Goal: Task Accomplishment & Management: Manage account settings

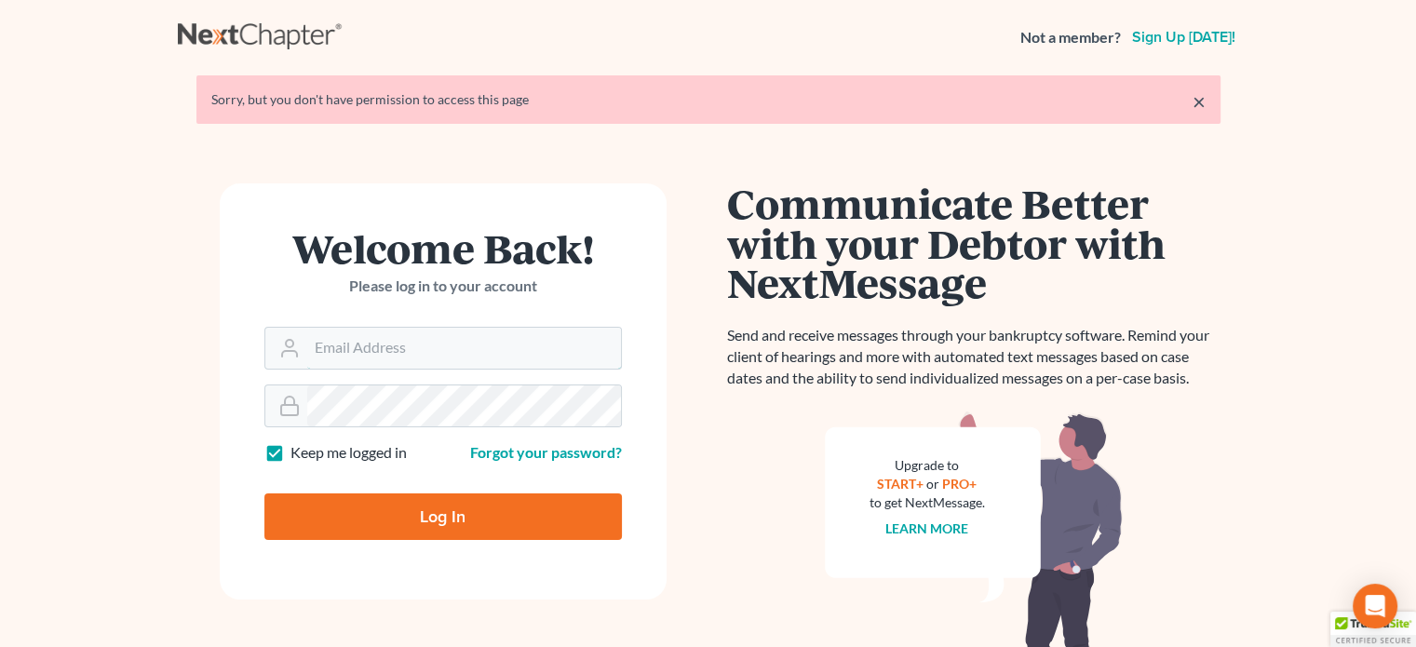
type input "steven@hollandlaw970.com"
click at [555, 527] on input "Log In" at bounding box center [443, 517] width 358 height 47
type input "Thinking..."
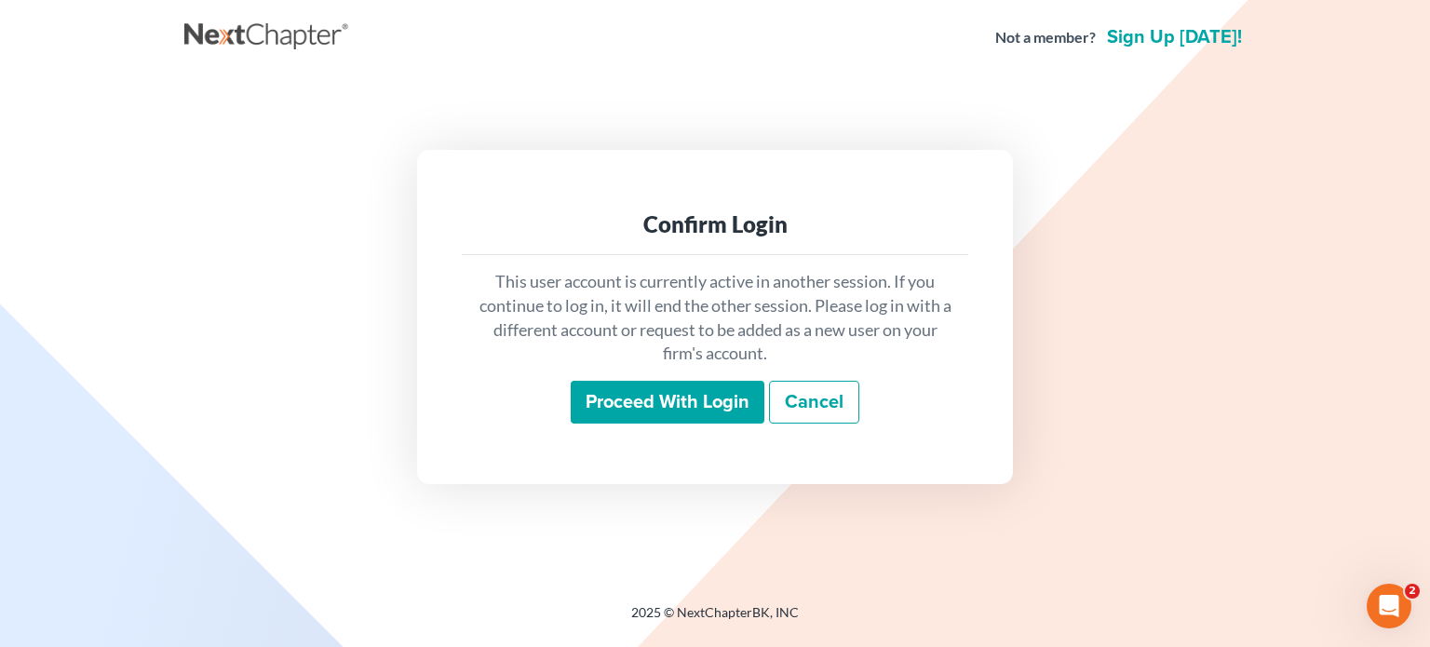
click at [693, 406] on input "Proceed with login" at bounding box center [668, 402] width 194 height 43
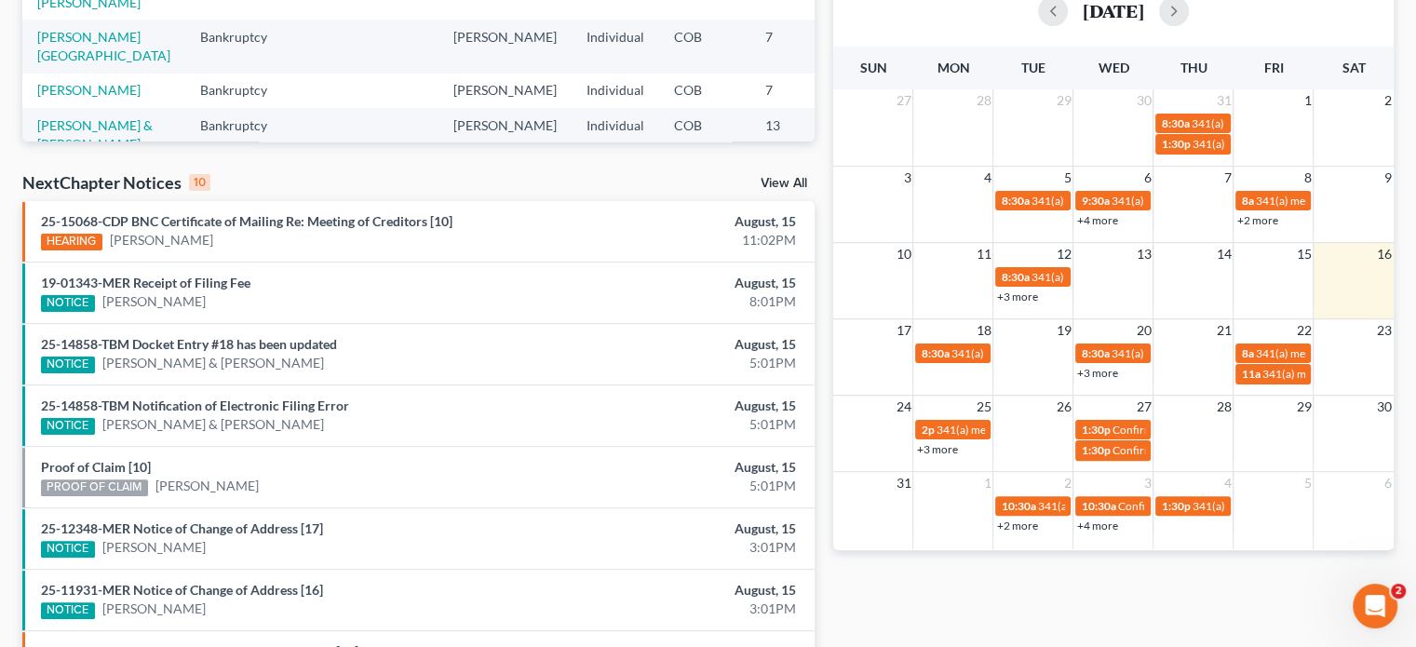
scroll to position [559, 0]
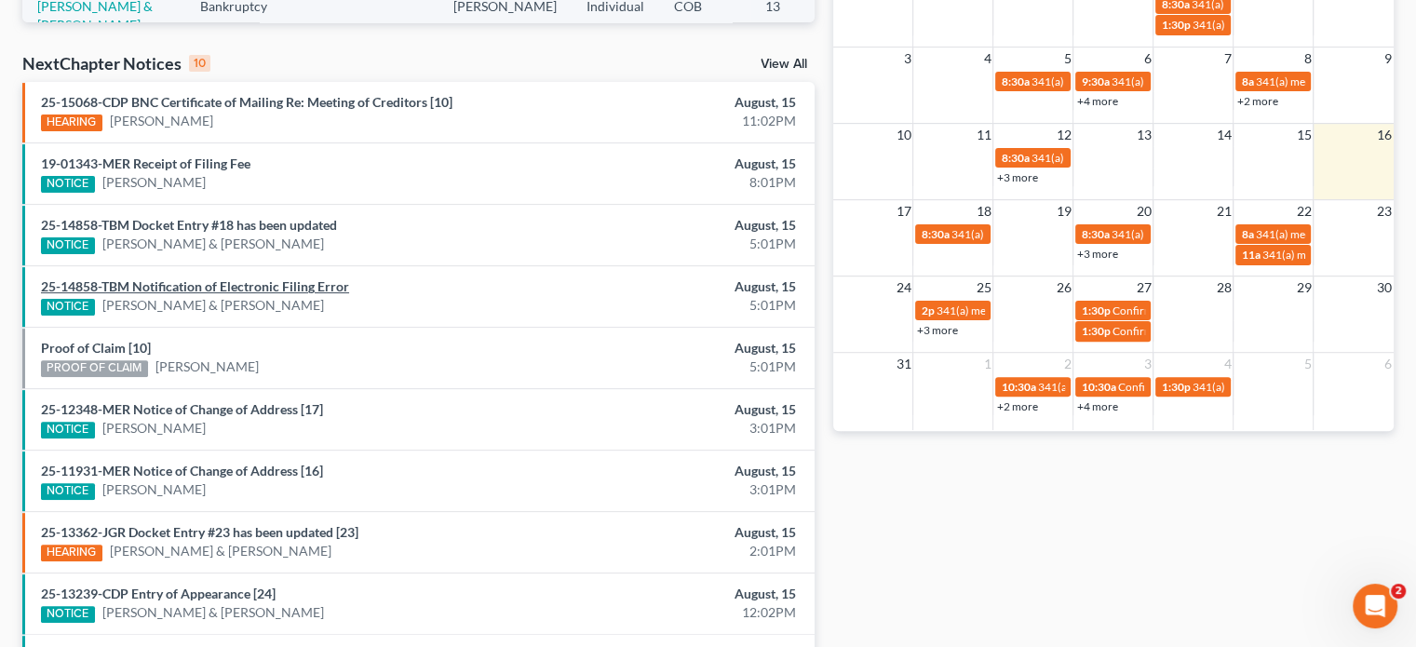
click at [304, 283] on link "25-14858-TBM Notification of Electronic Filing Error" at bounding box center [195, 286] width 308 height 16
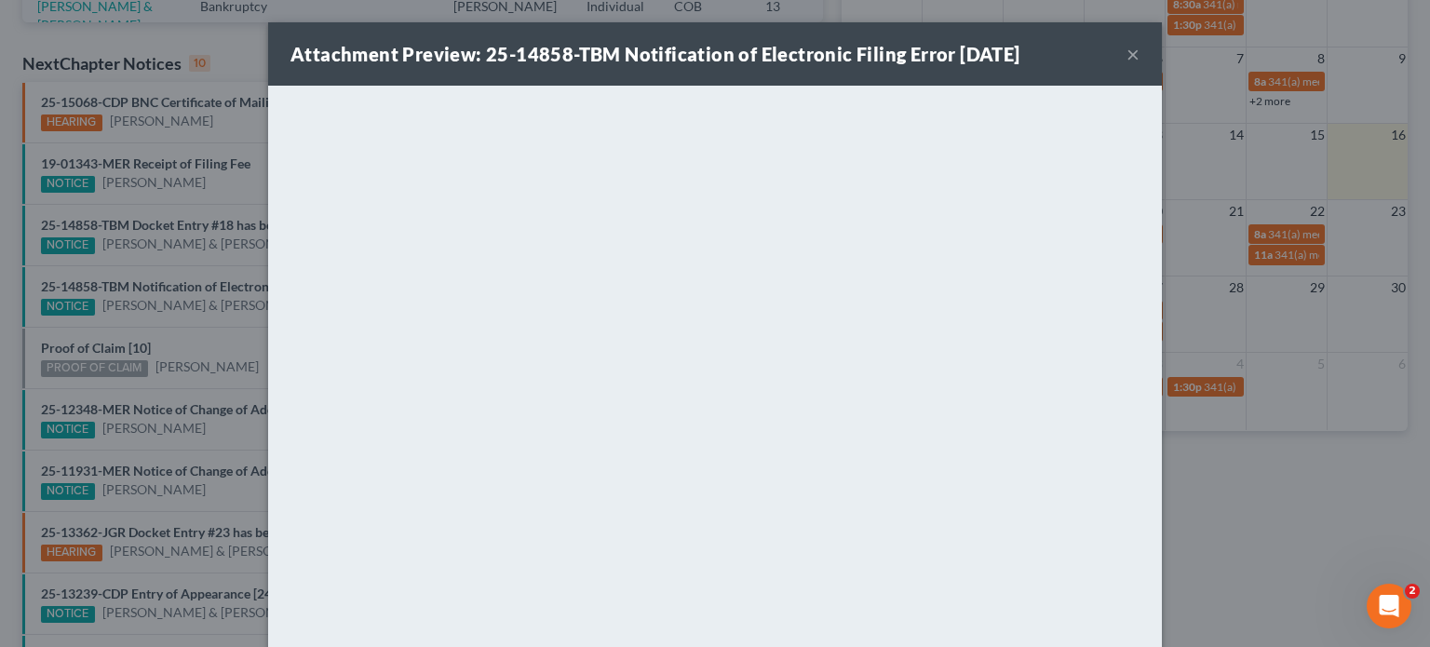
click at [1127, 51] on button "×" at bounding box center [1133, 54] width 13 height 22
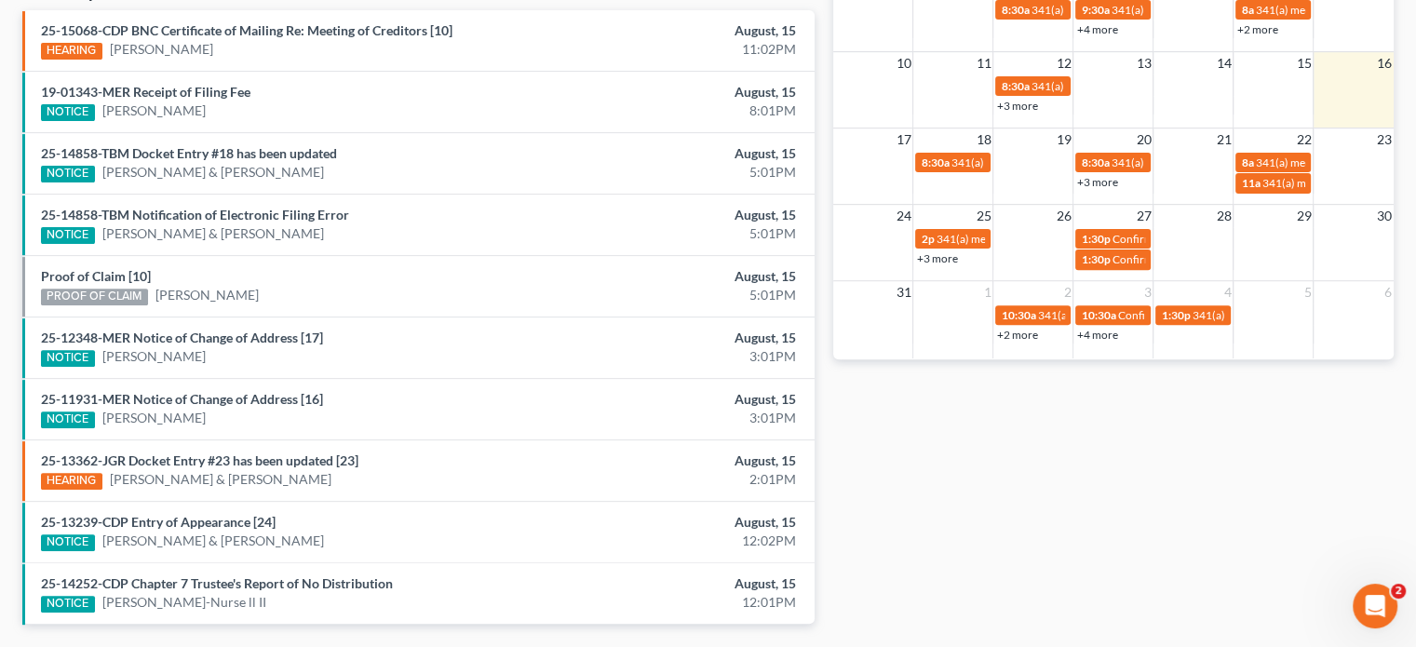
scroll to position [652, 0]
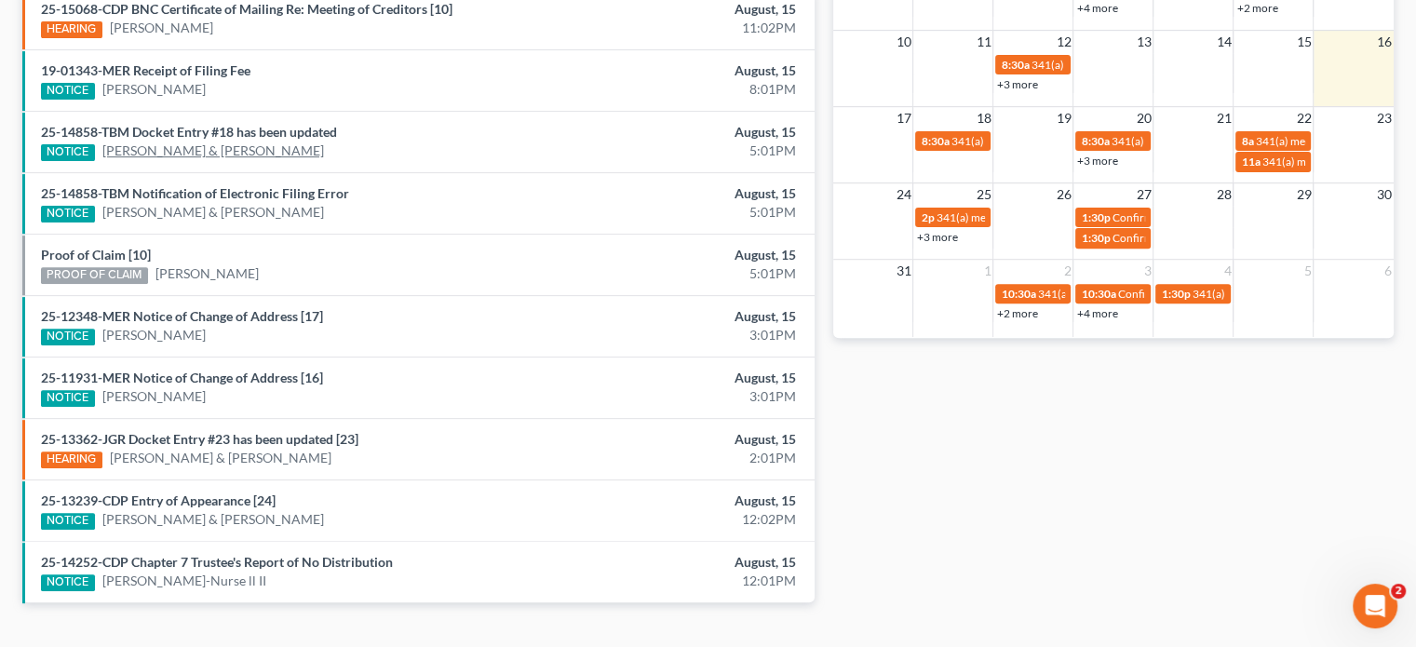
click at [190, 147] on link "[PERSON_NAME] & [PERSON_NAME]" at bounding box center [213, 151] width 222 height 19
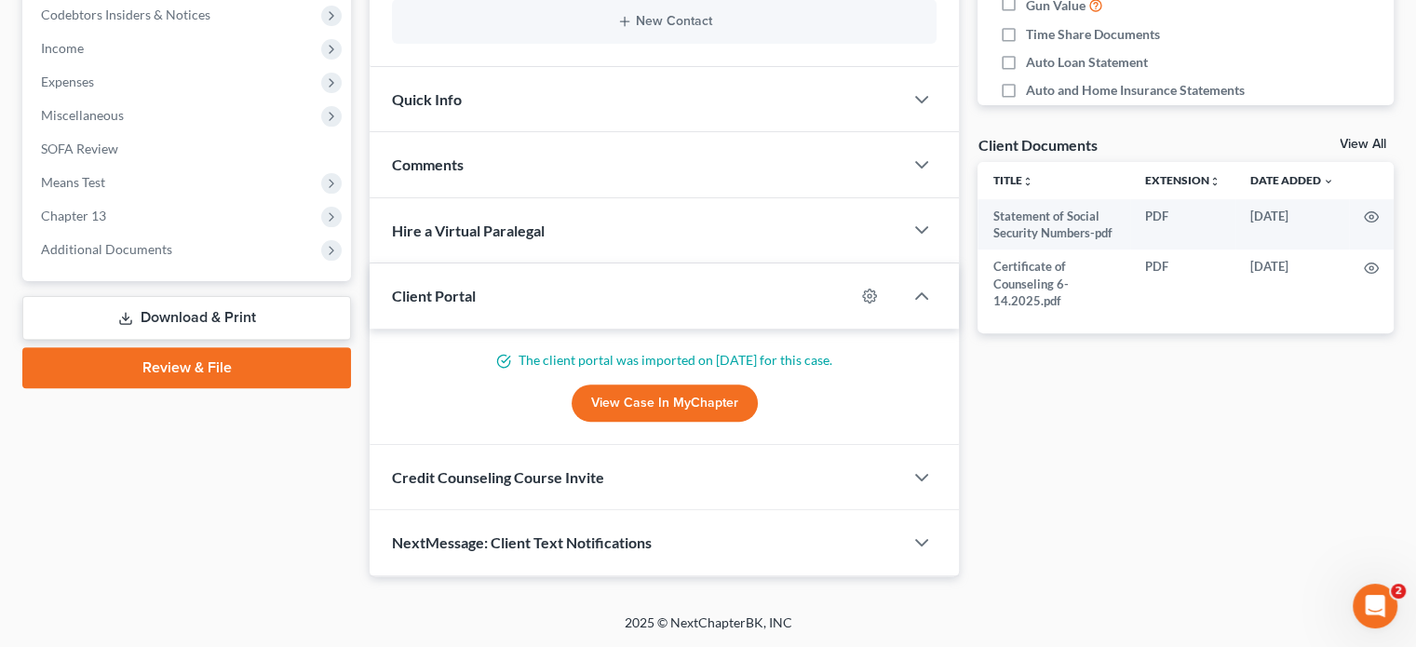
scroll to position [561, 0]
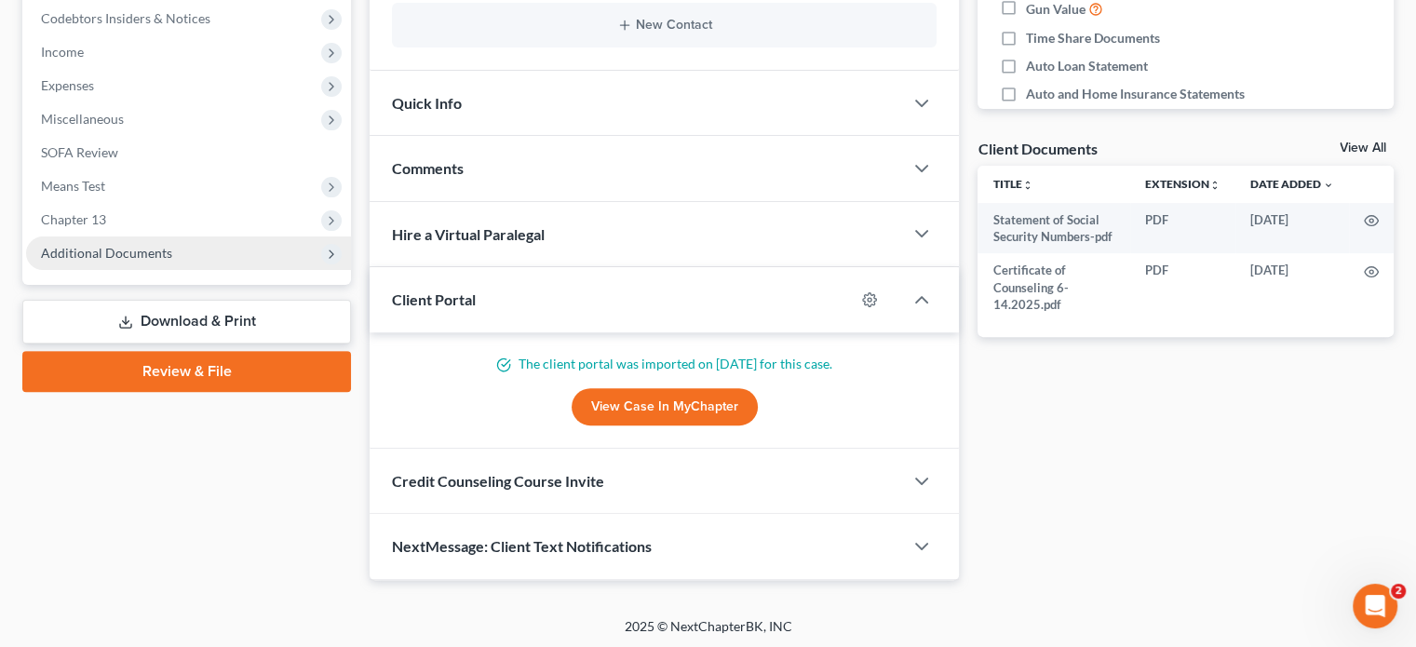
click at [145, 259] on span "Additional Documents" at bounding box center [106, 253] width 131 height 16
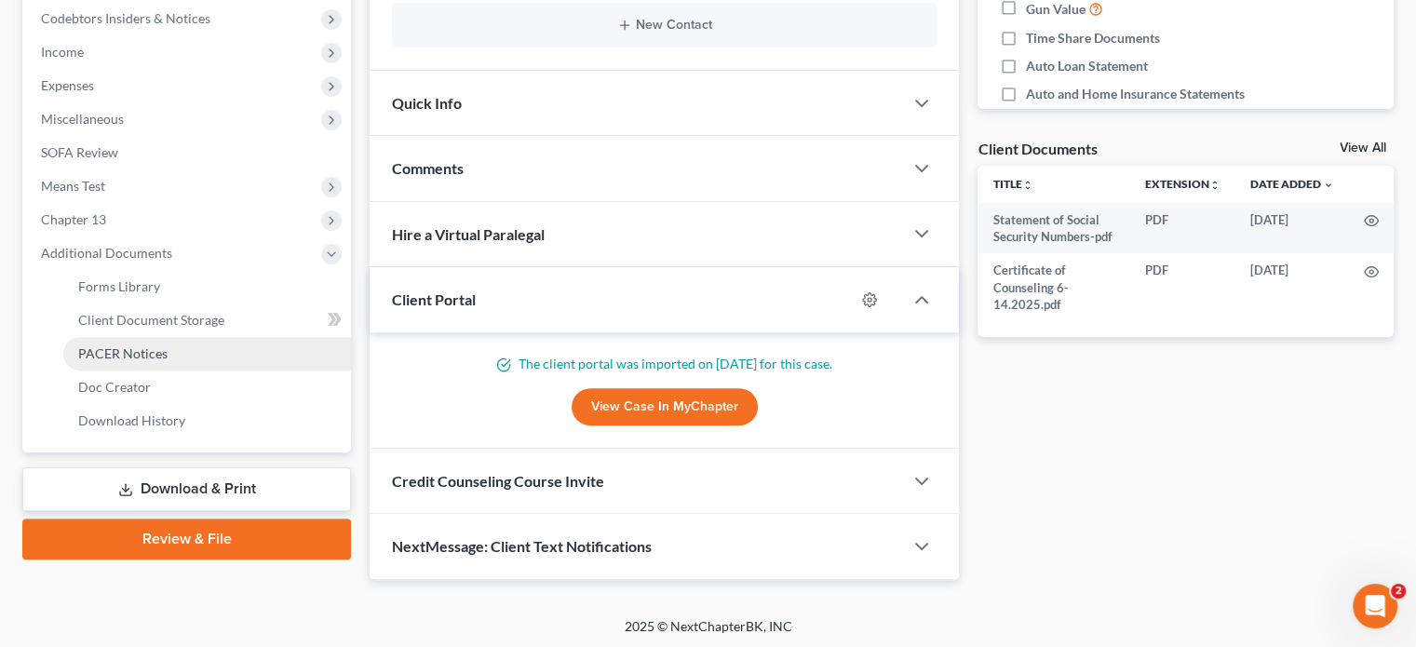
click at [141, 347] on span "PACER Notices" at bounding box center [122, 353] width 89 height 16
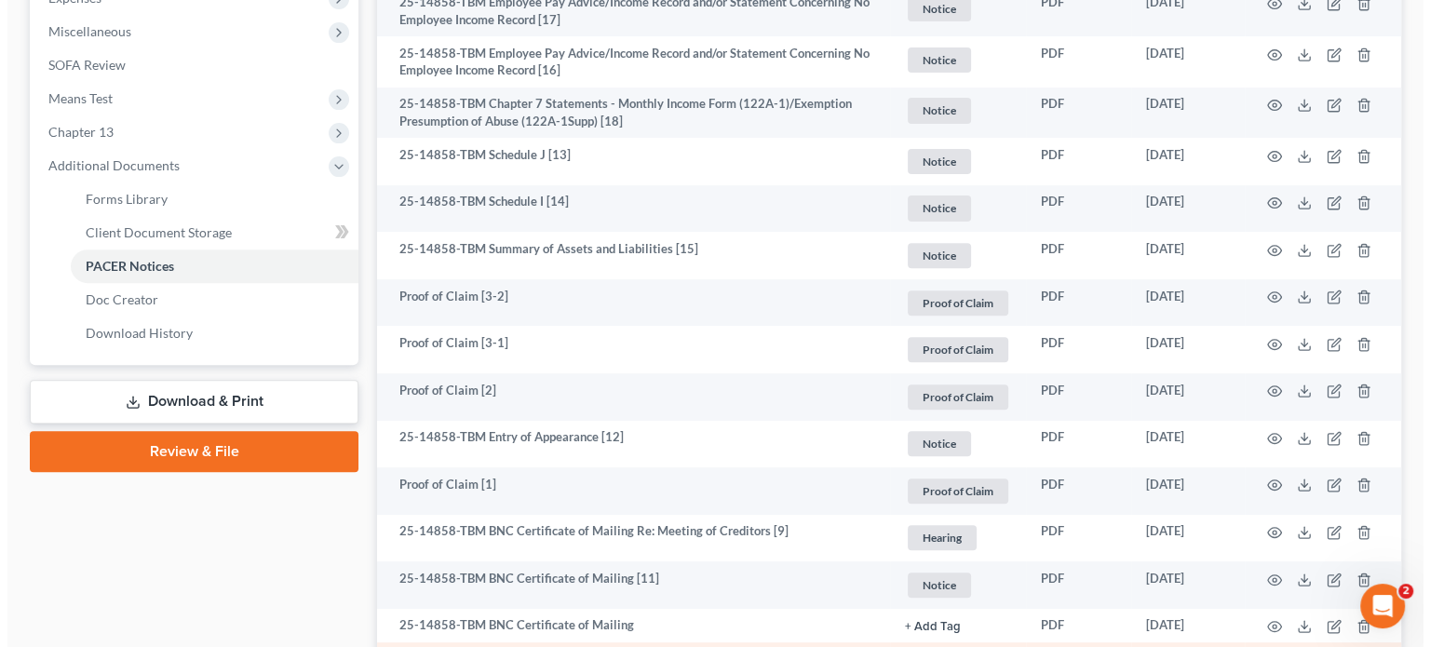
scroll to position [555, 0]
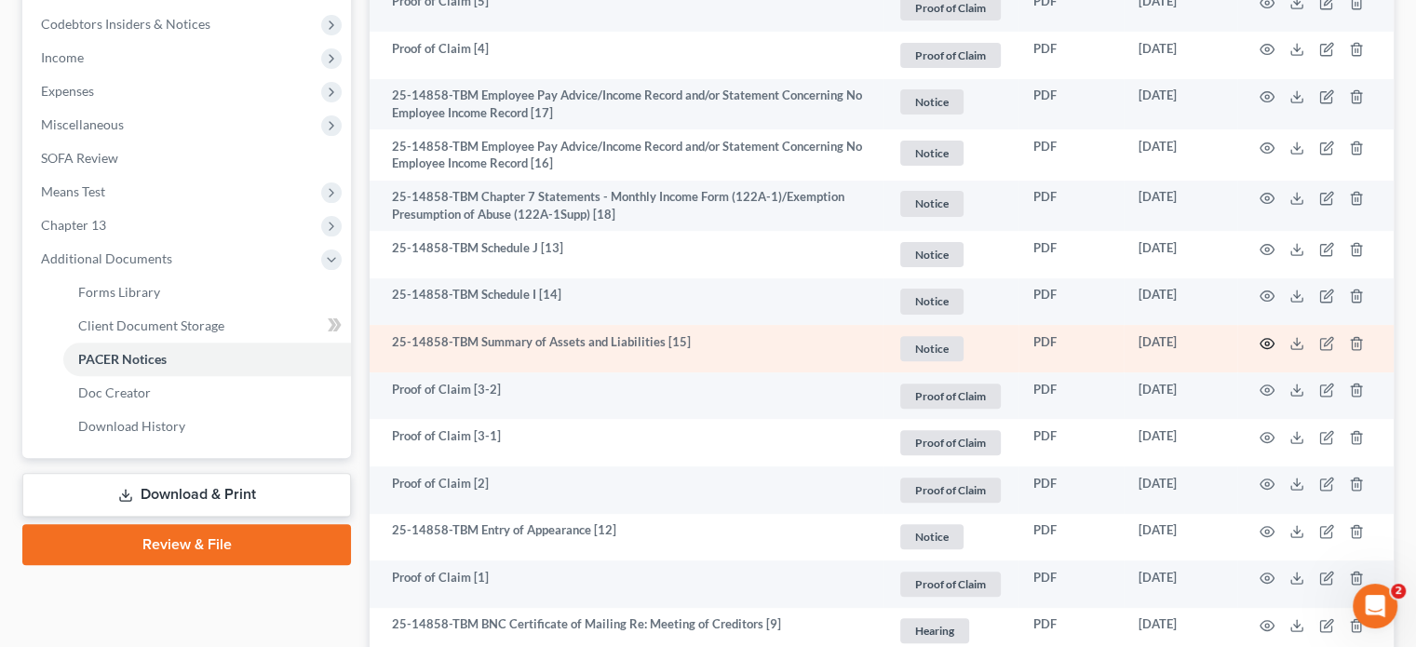
click at [1266, 342] on icon "button" at bounding box center [1267, 343] width 15 height 15
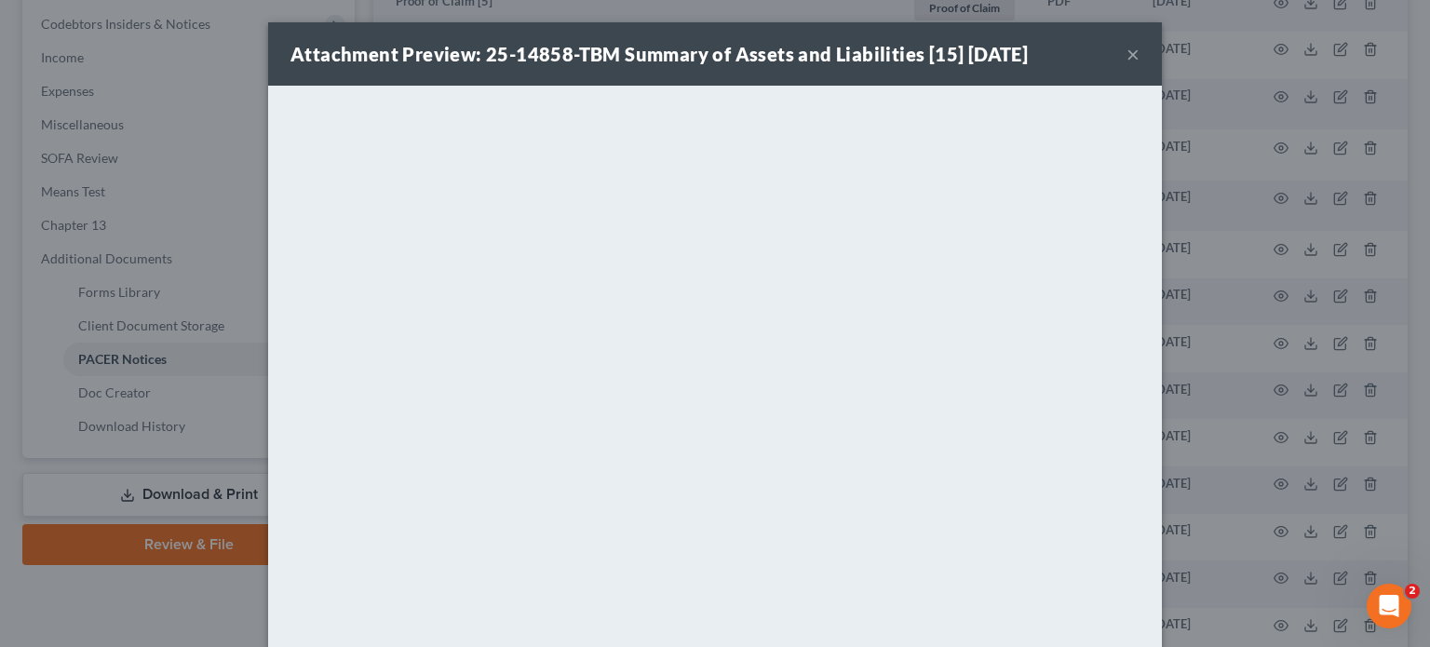
click at [1129, 51] on button "×" at bounding box center [1133, 54] width 13 height 22
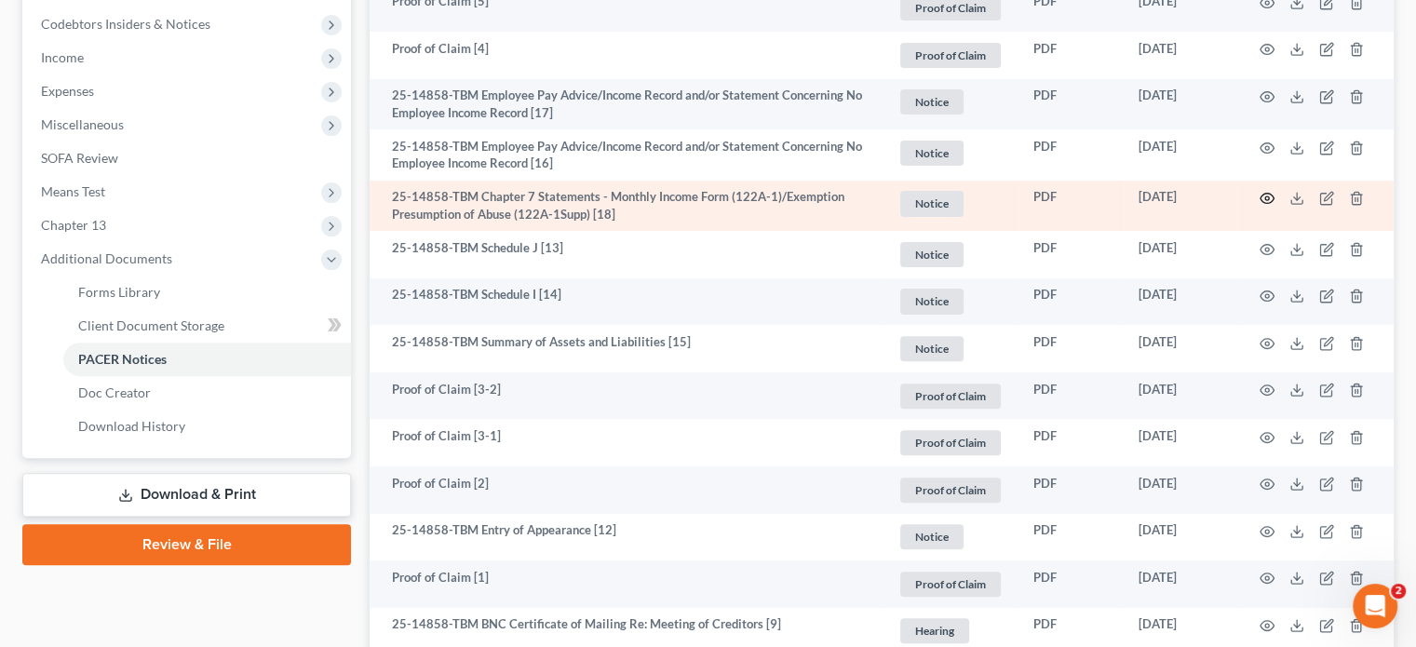
click at [1263, 196] on icon "button" at bounding box center [1267, 198] width 15 height 15
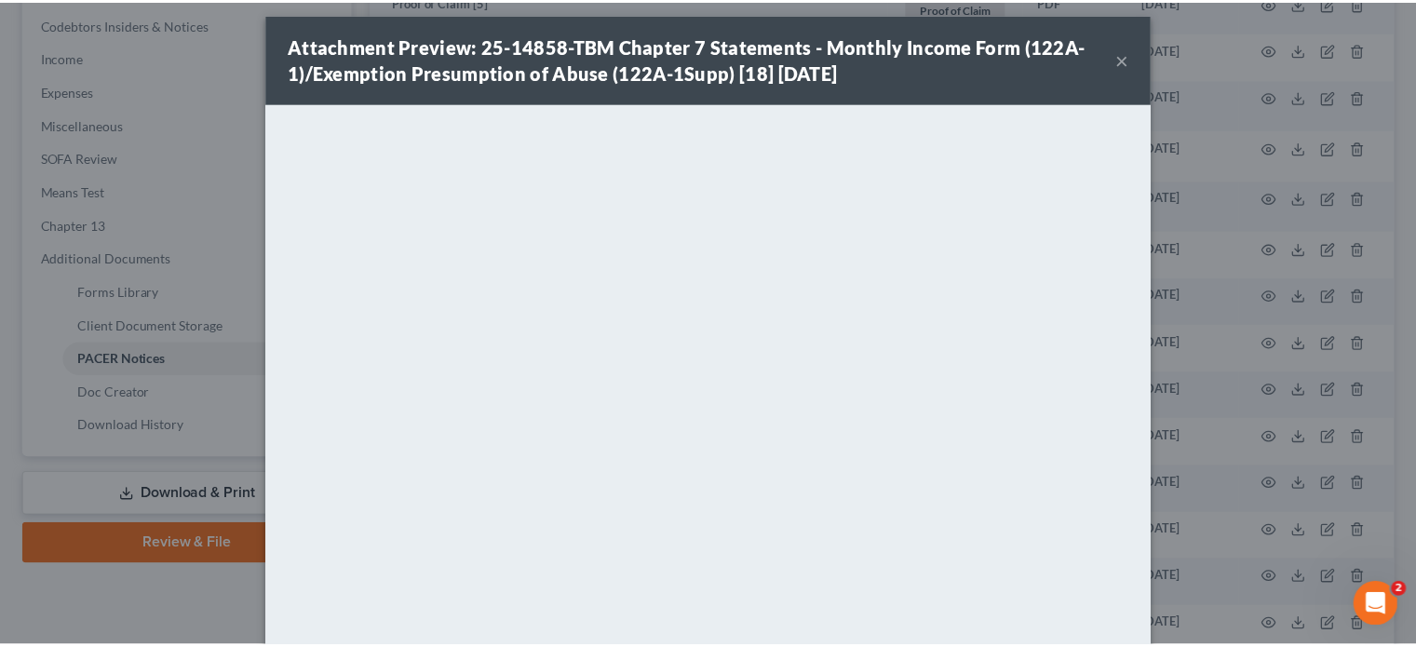
scroll to position [0, 0]
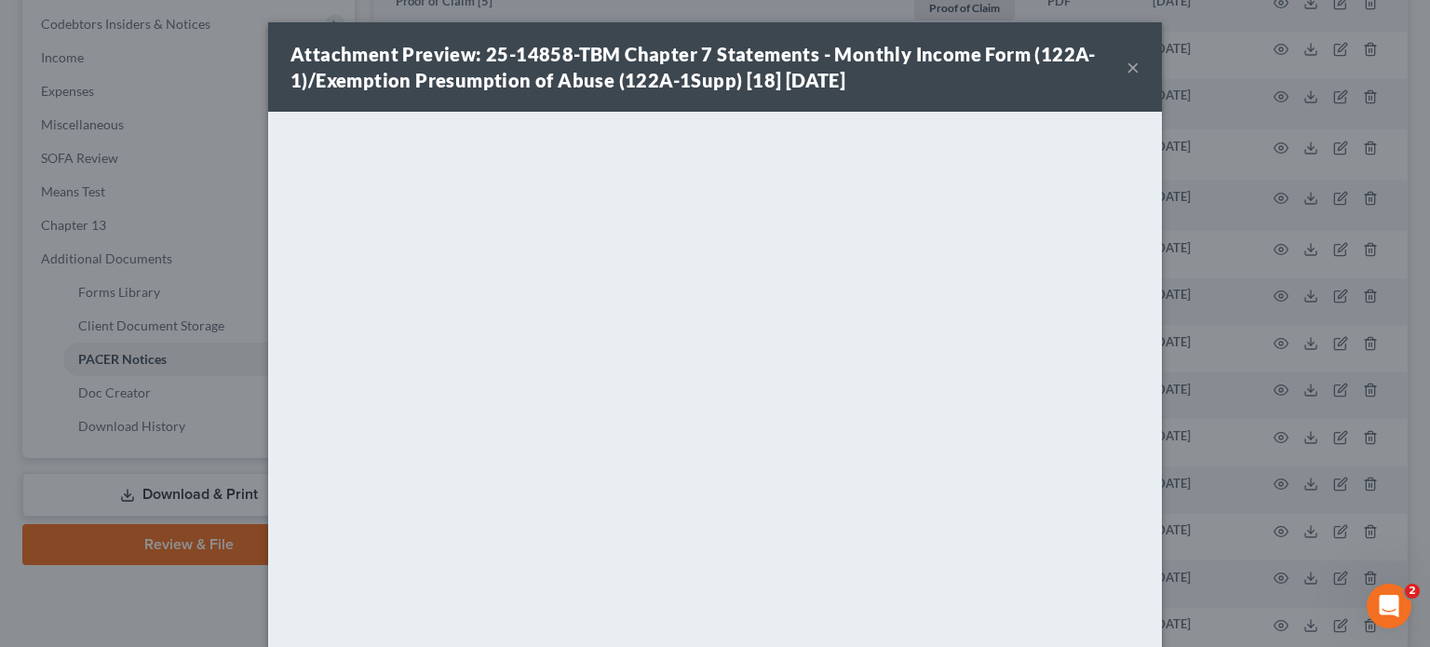
click at [1127, 64] on button "×" at bounding box center [1133, 67] width 13 height 22
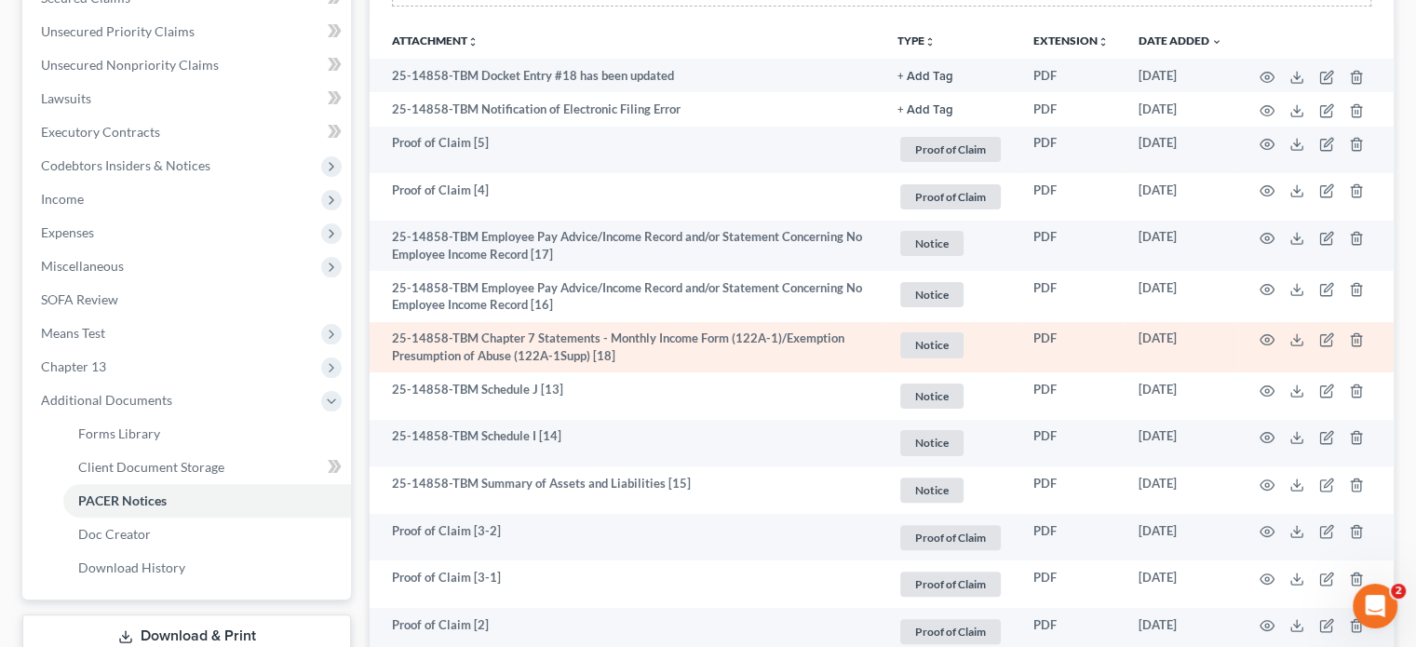
scroll to position [369, 0]
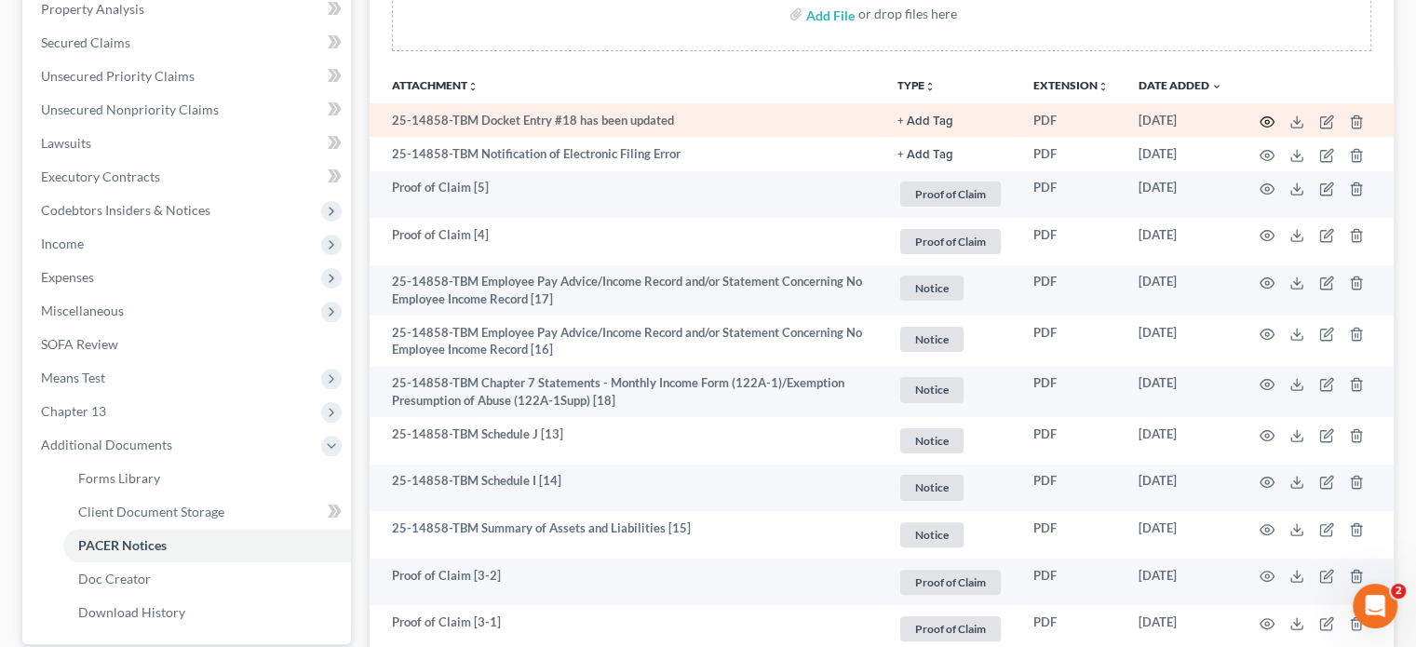
click at [1263, 121] on icon "button" at bounding box center [1267, 122] width 15 height 15
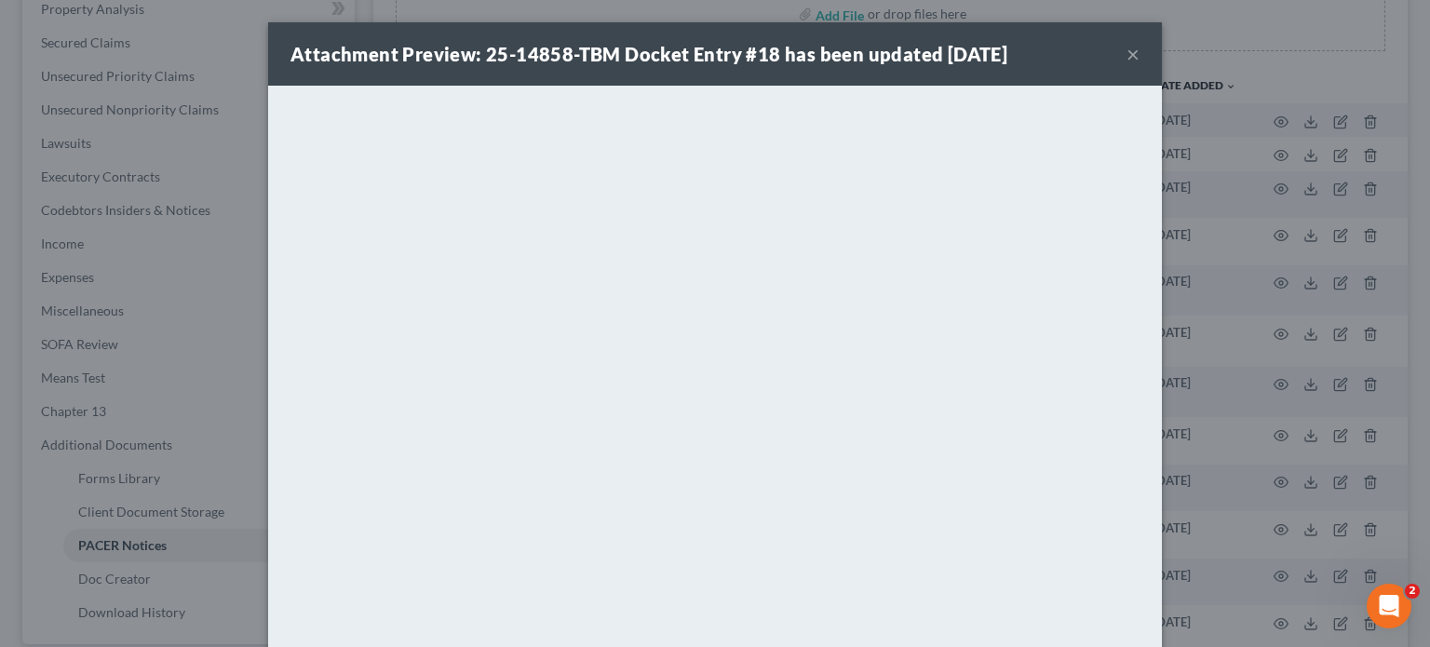
click at [1127, 56] on button "×" at bounding box center [1133, 54] width 13 height 22
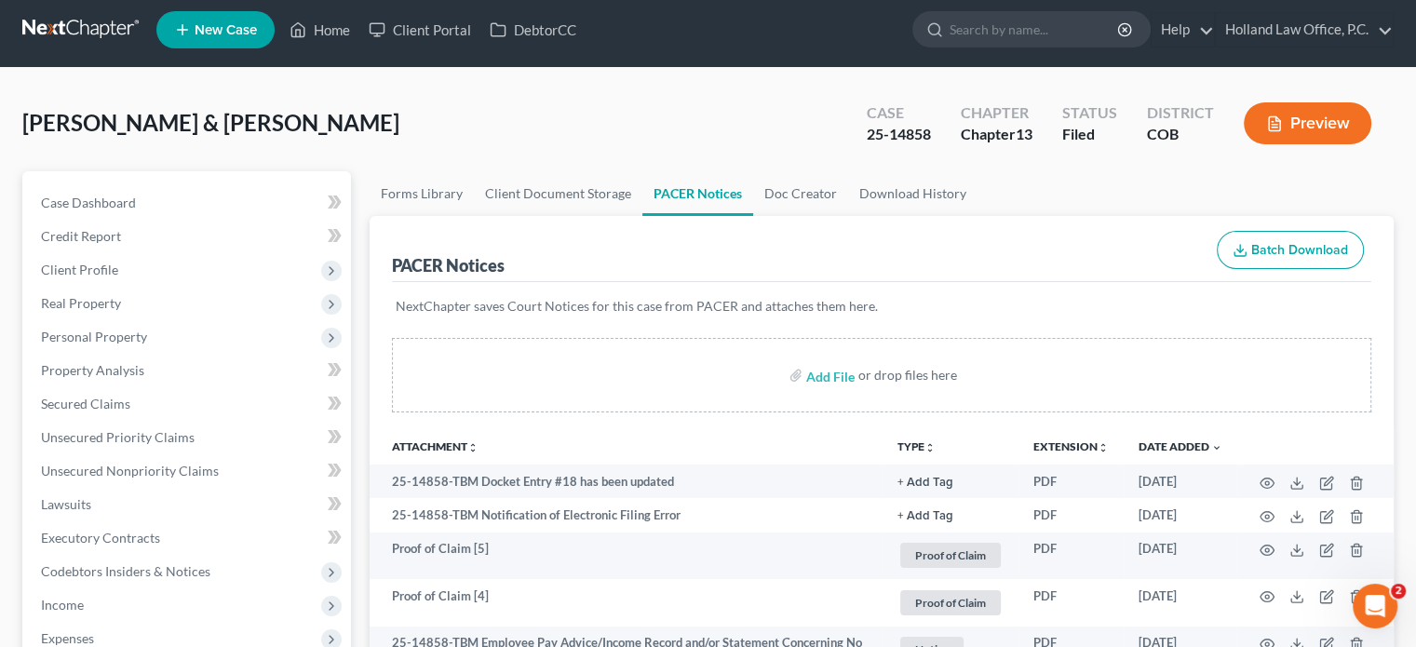
scroll to position [0, 0]
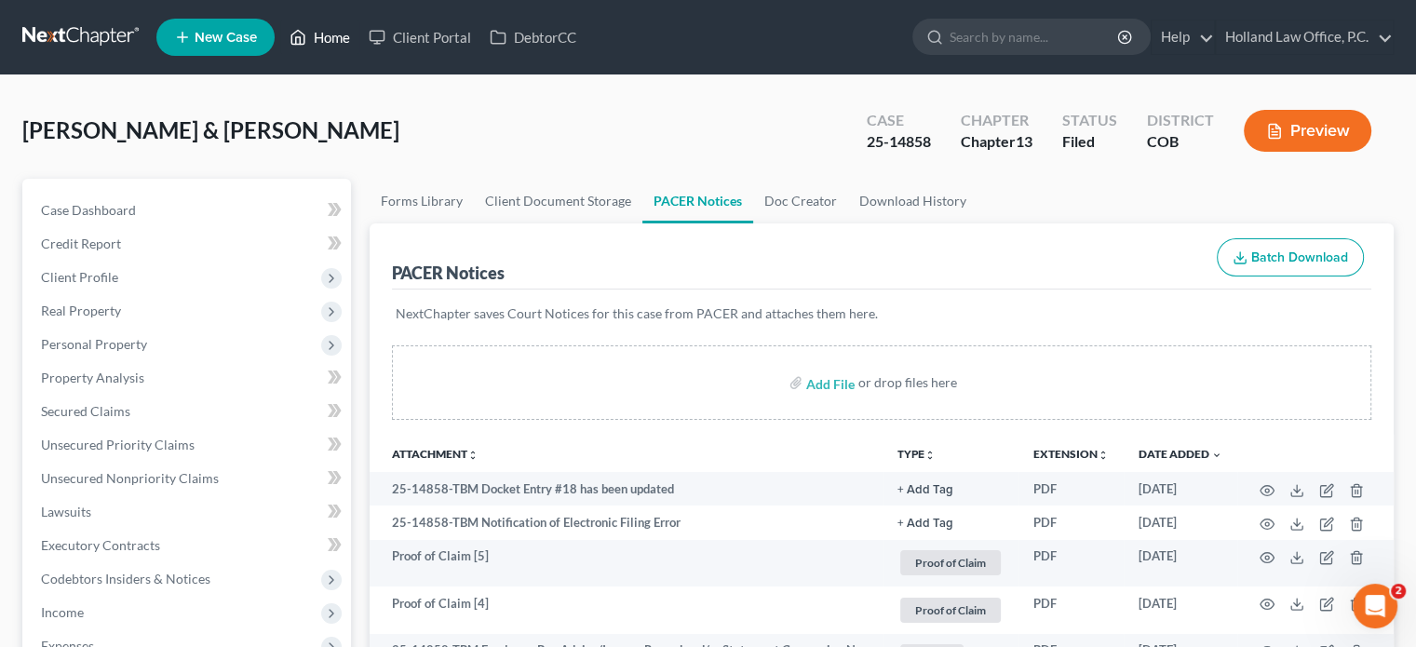
click at [324, 36] on link "Home" at bounding box center [319, 37] width 79 height 34
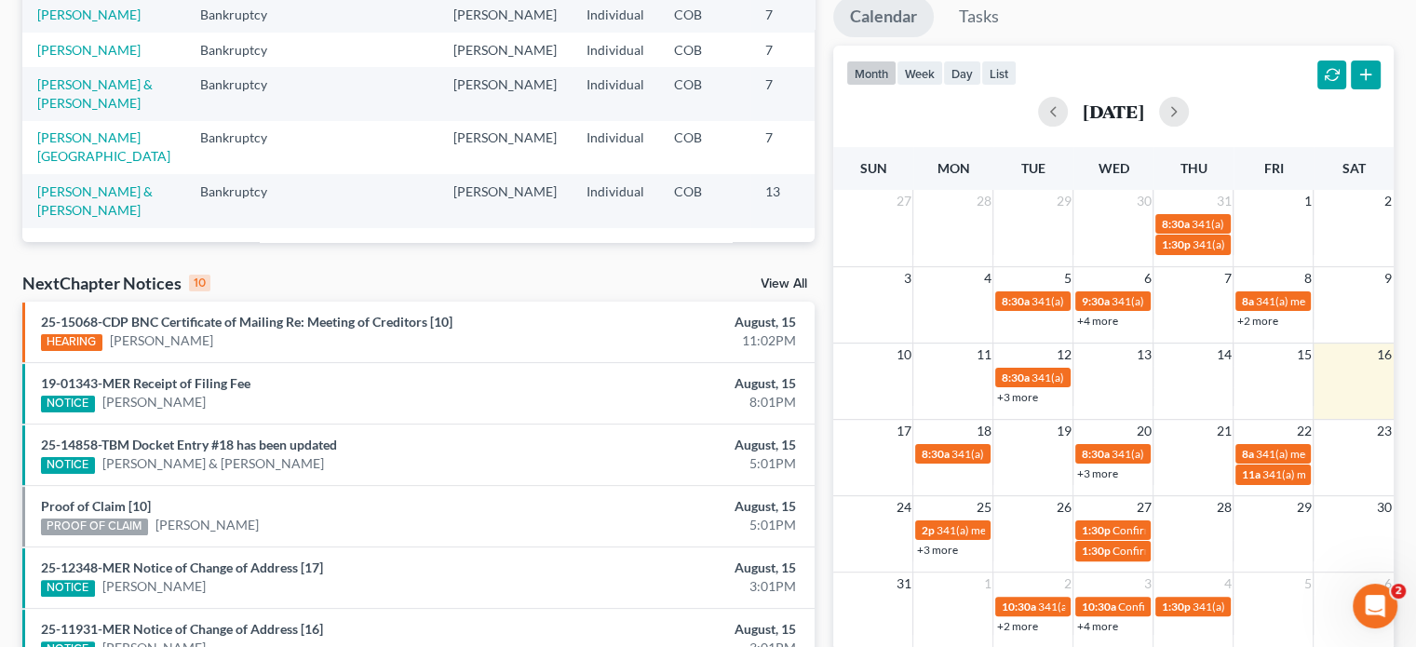
scroll to position [372, 0]
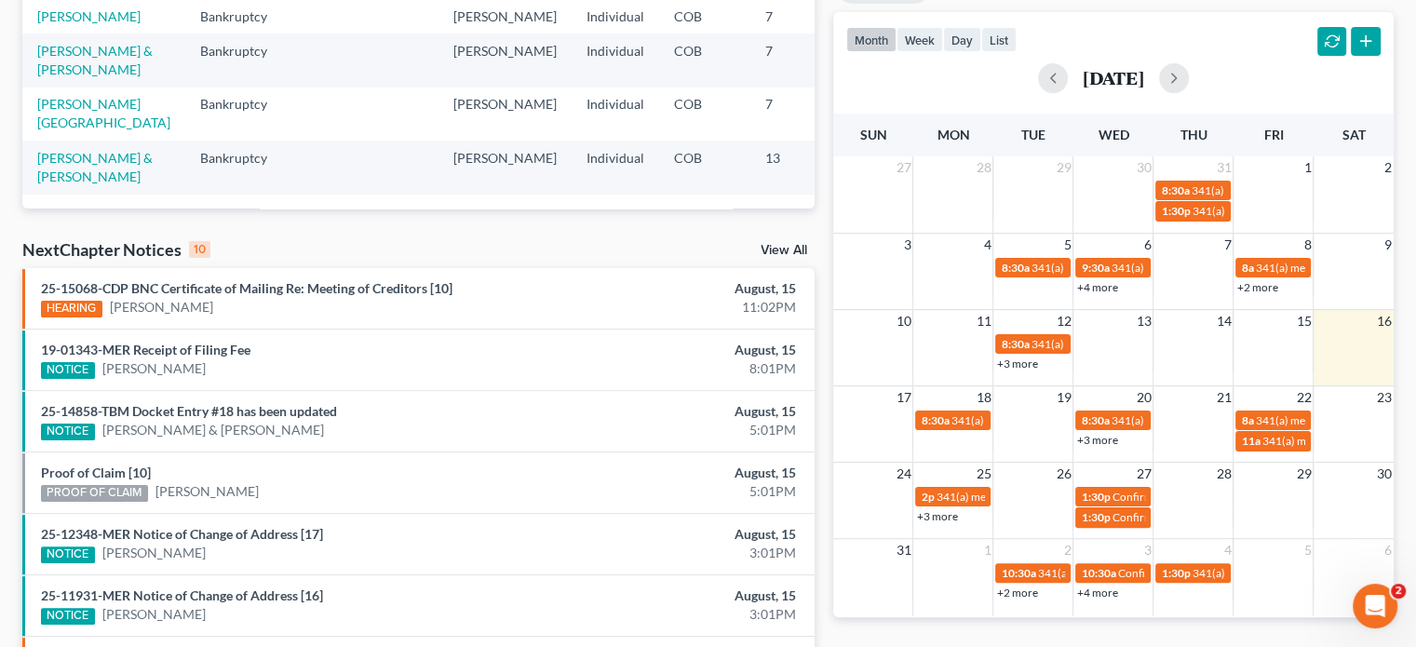
click at [782, 245] on link "View All" at bounding box center [784, 250] width 47 height 13
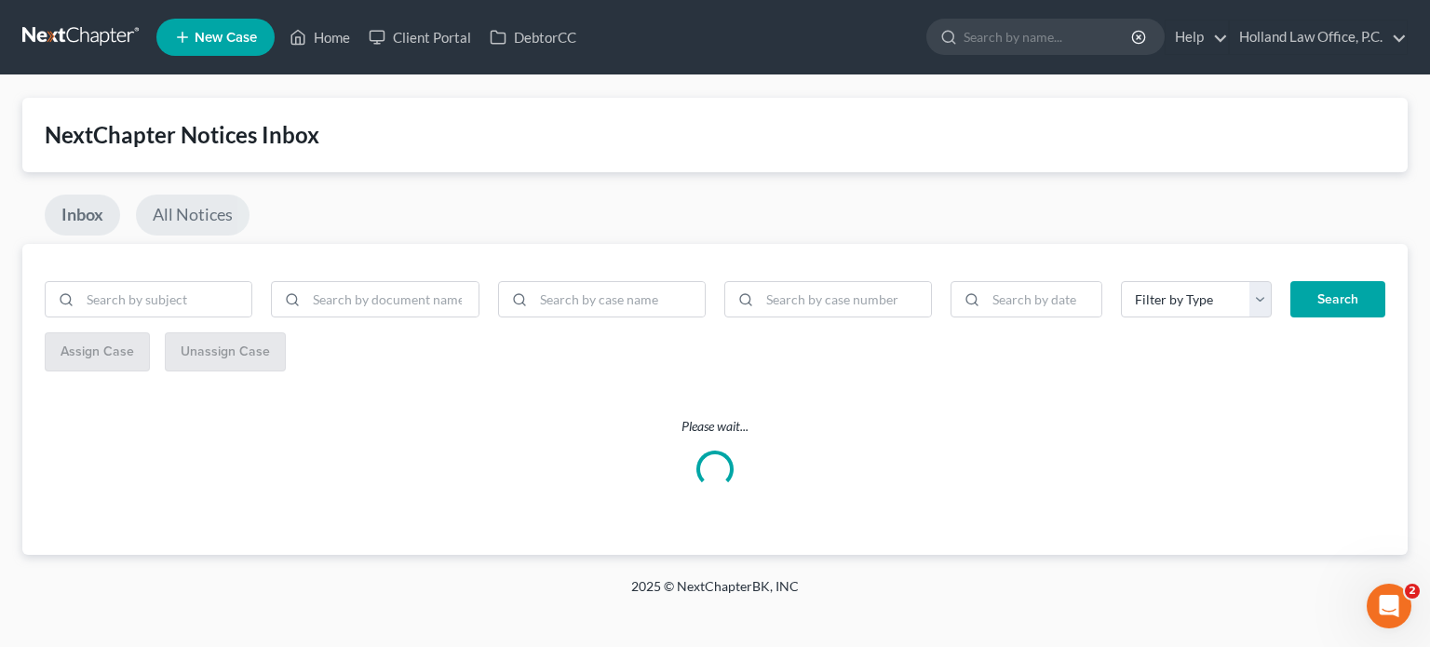
click at [205, 219] on link "All Notices" at bounding box center [193, 215] width 114 height 41
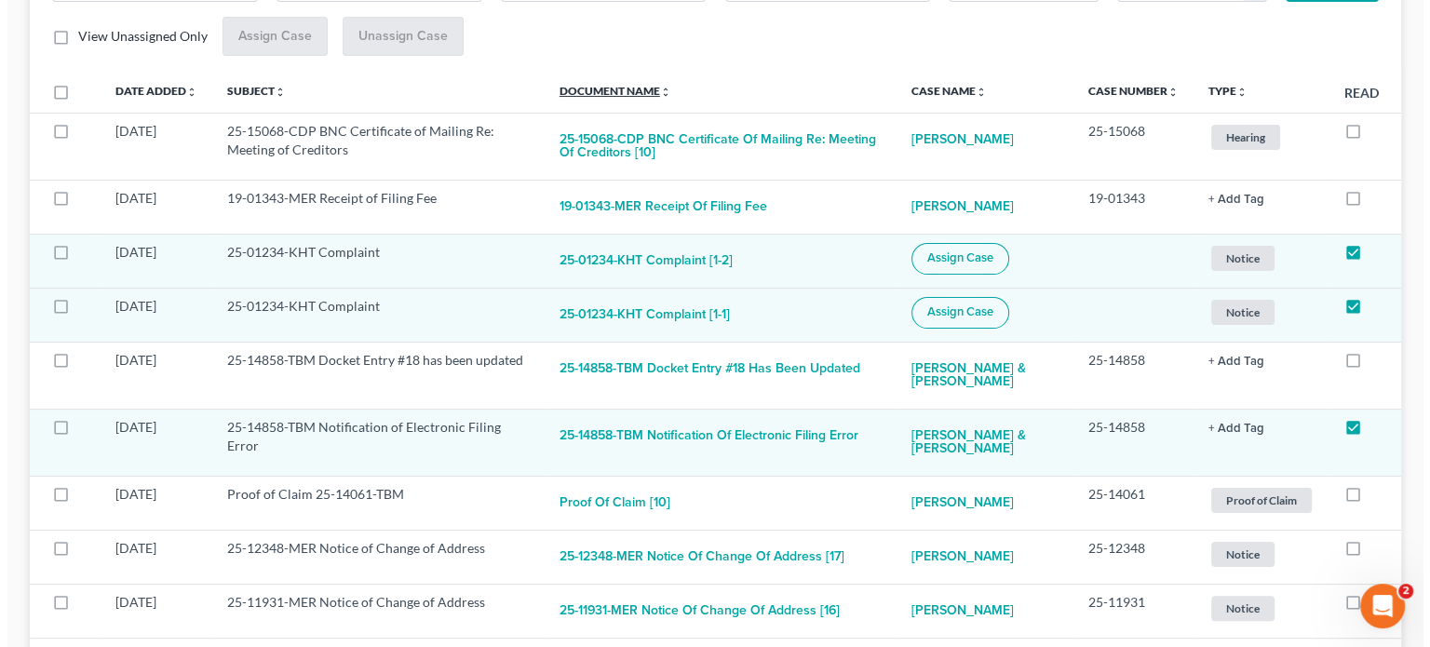
scroll to position [372, 0]
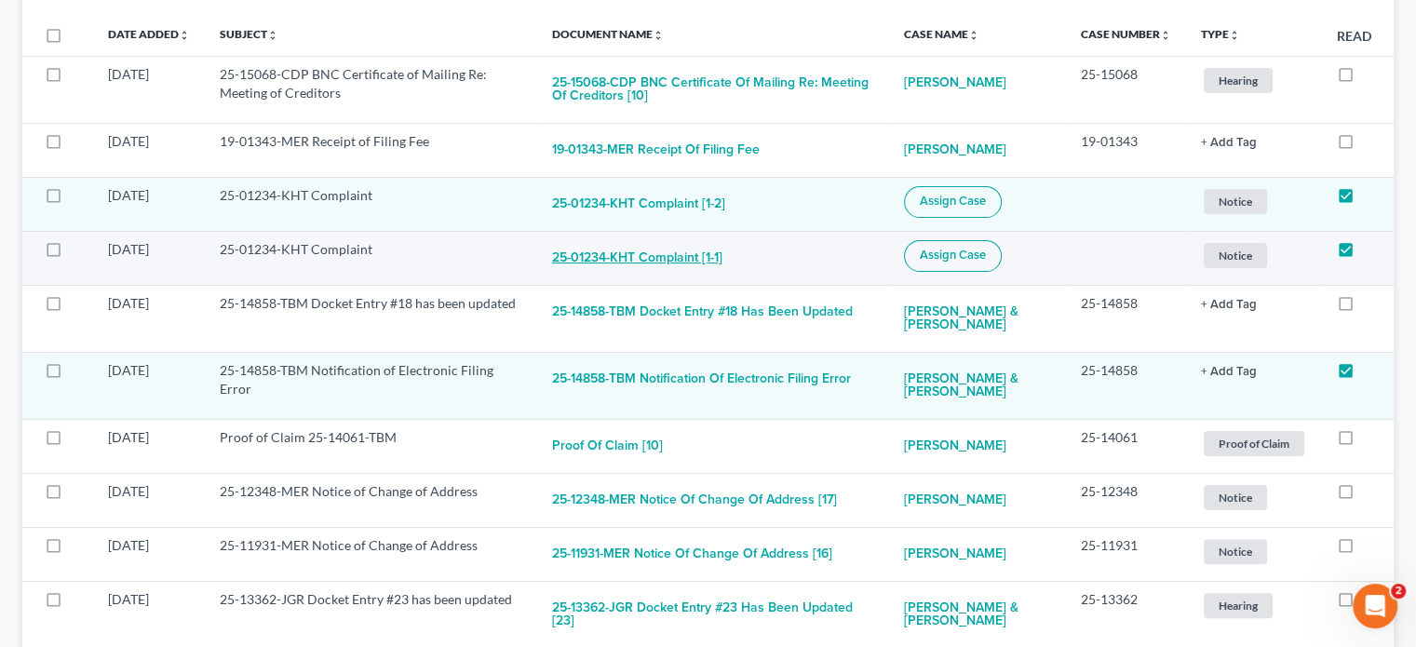
click at [693, 259] on button "25-01234-KHT Complaint [1-1]" at bounding box center [637, 258] width 170 height 37
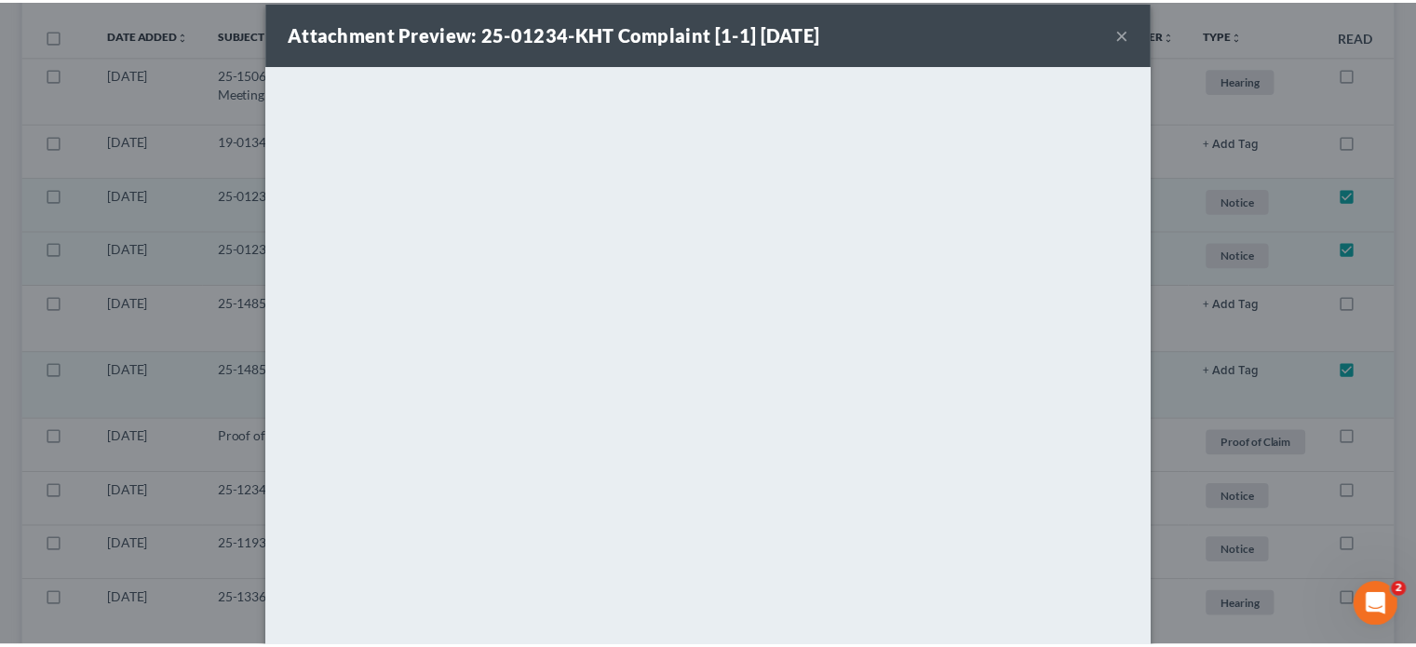
scroll to position [0, 0]
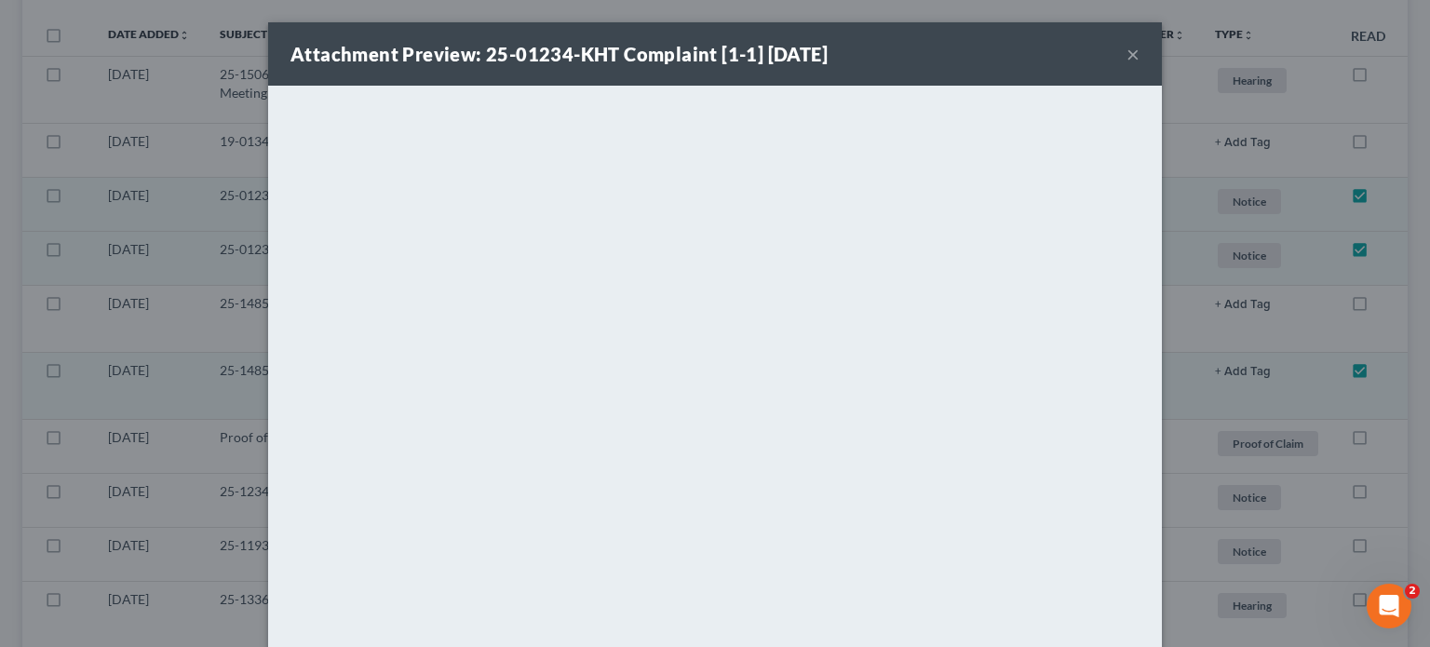
click at [1129, 51] on button "×" at bounding box center [1133, 54] width 13 height 22
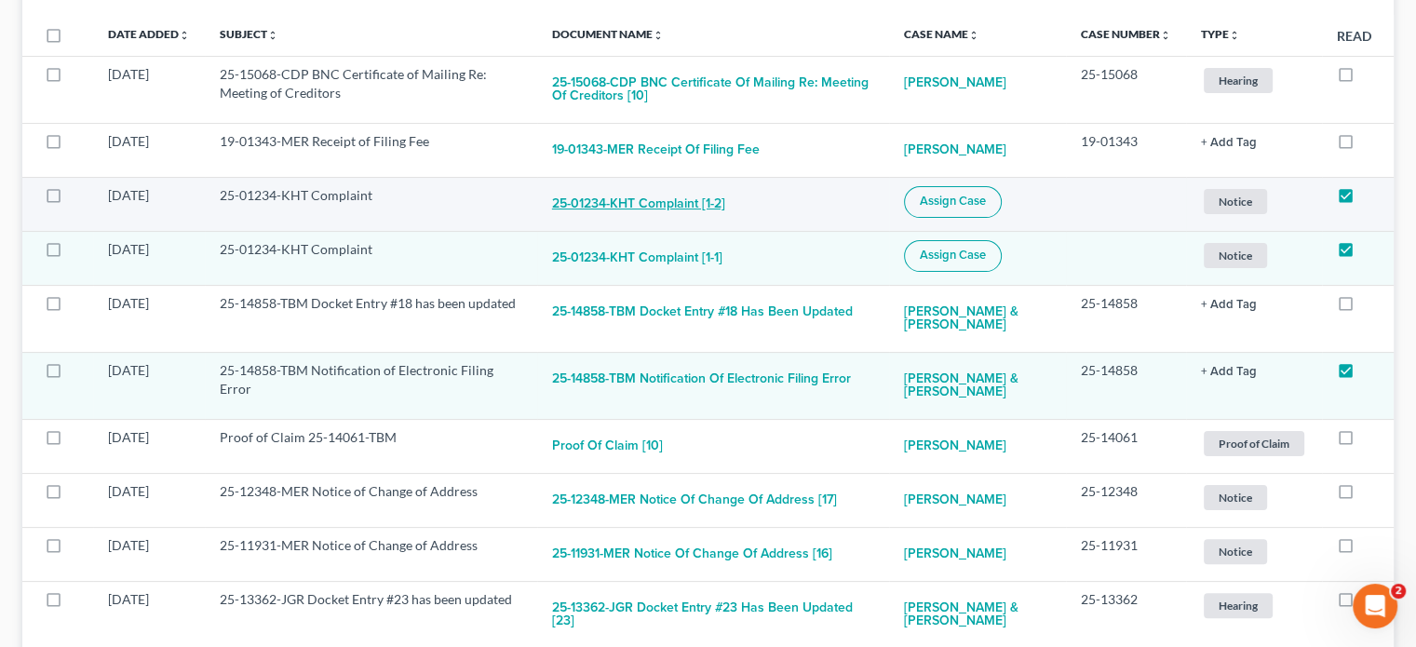
click at [647, 200] on button "25-01234-KHT Complaint [1-2]" at bounding box center [638, 204] width 173 height 37
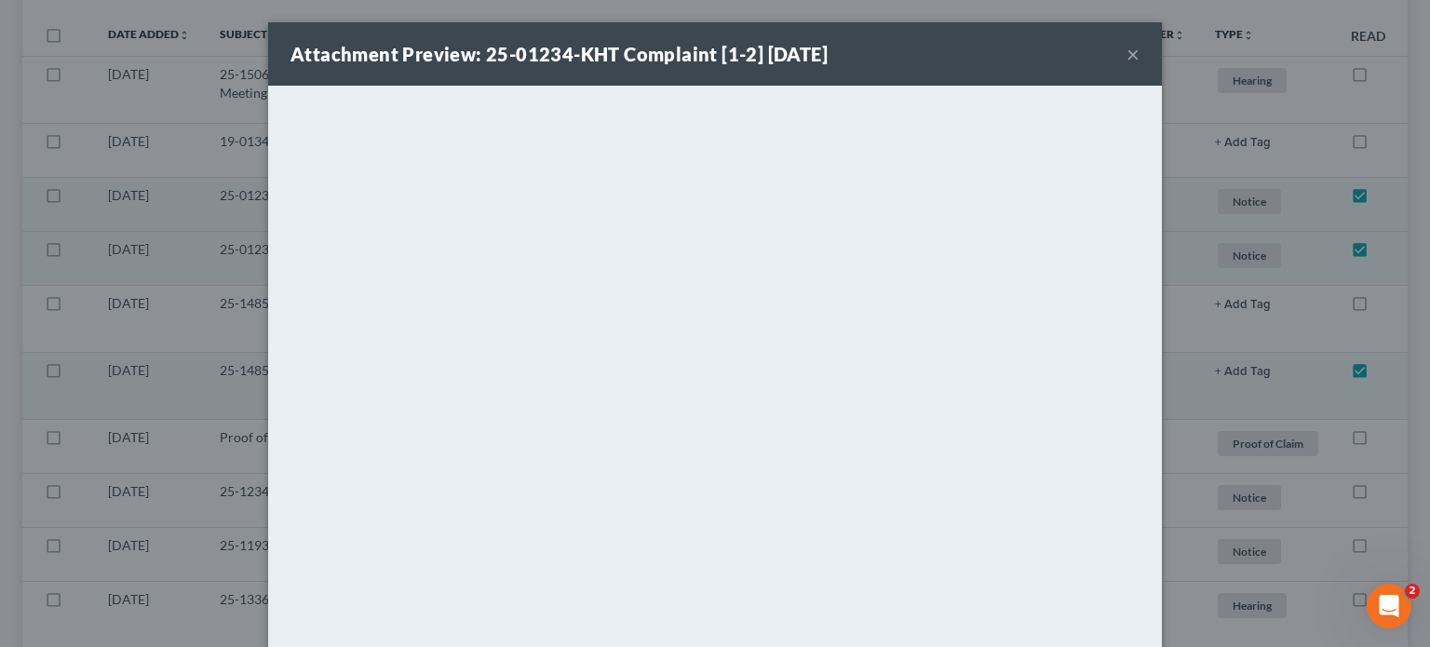
click at [1129, 55] on button "×" at bounding box center [1133, 54] width 13 height 22
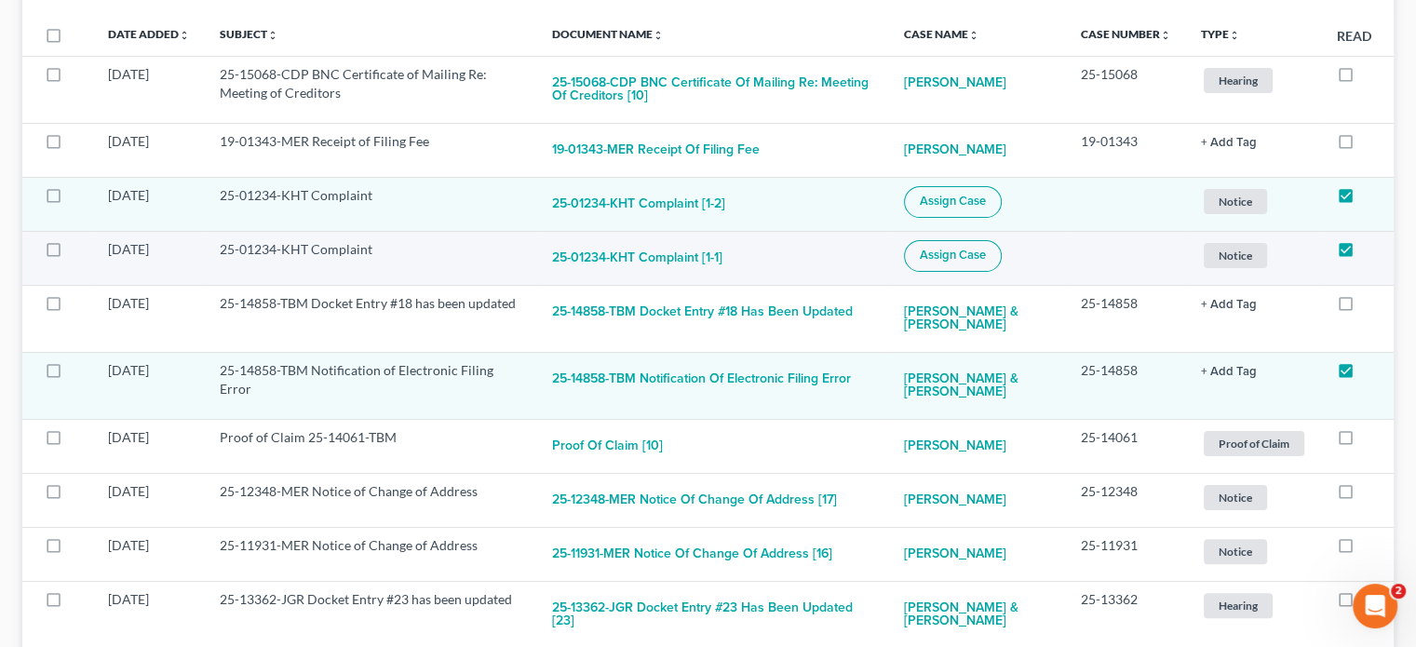
click at [961, 259] on span "Assign Case" at bounding box center [953, 255] width 66 height 15
checkbox input "true"
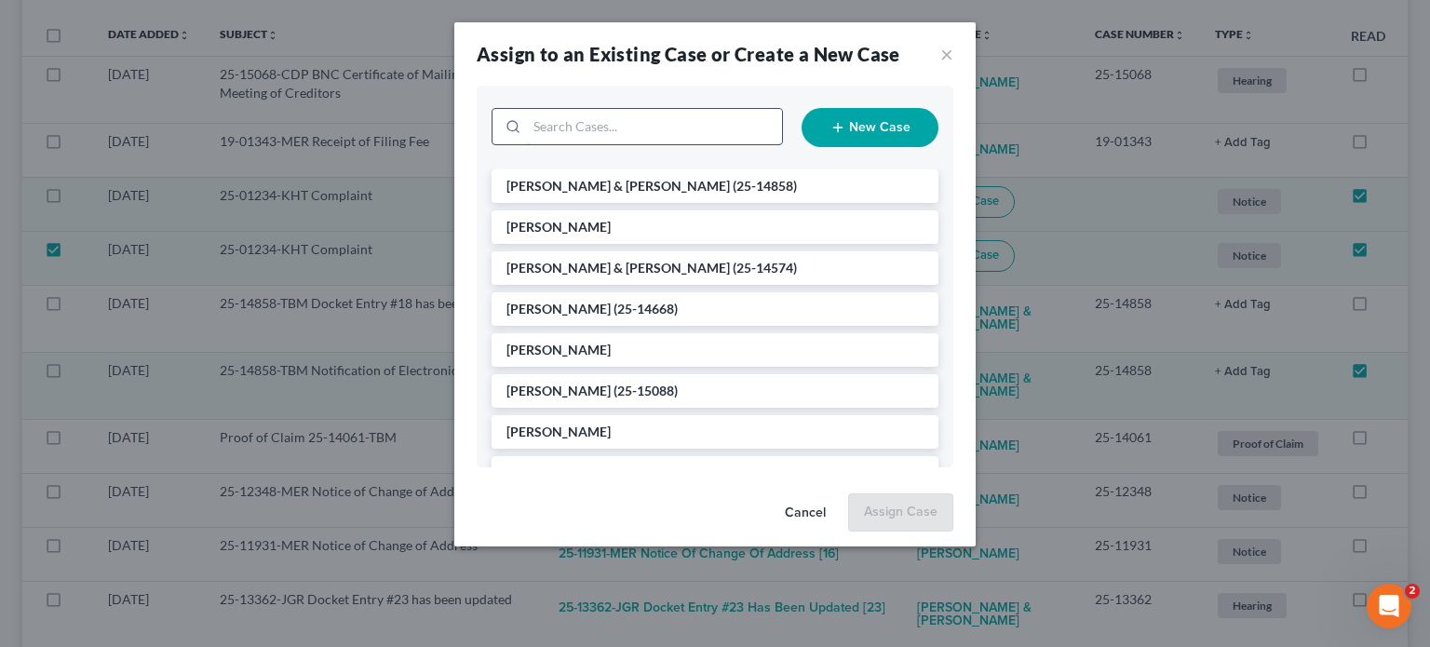
click at [561, 129] on input "search" at bounding box center [654, 126] width 255 height 35
type input "[PERSON_NAME]"
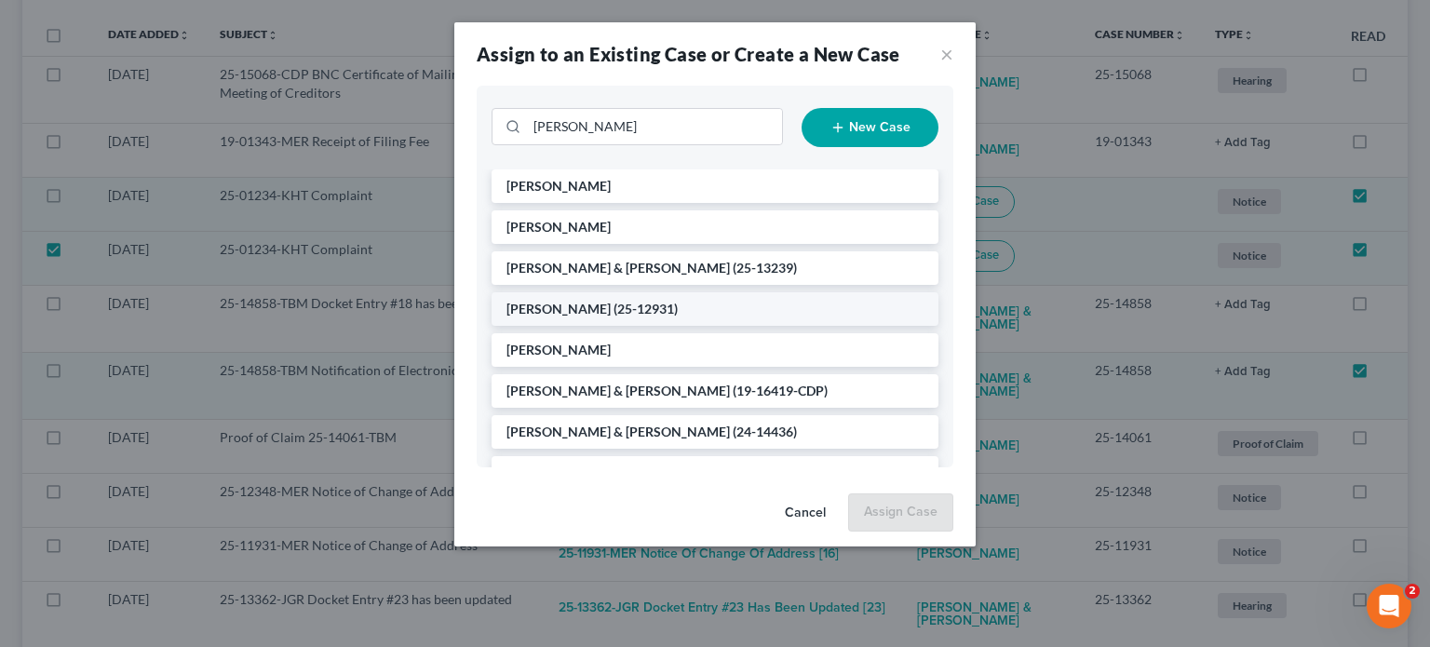
click at [574, 309] on span "[PERSON_NAME]" at bounding box center [559, 309] width 104 height 16
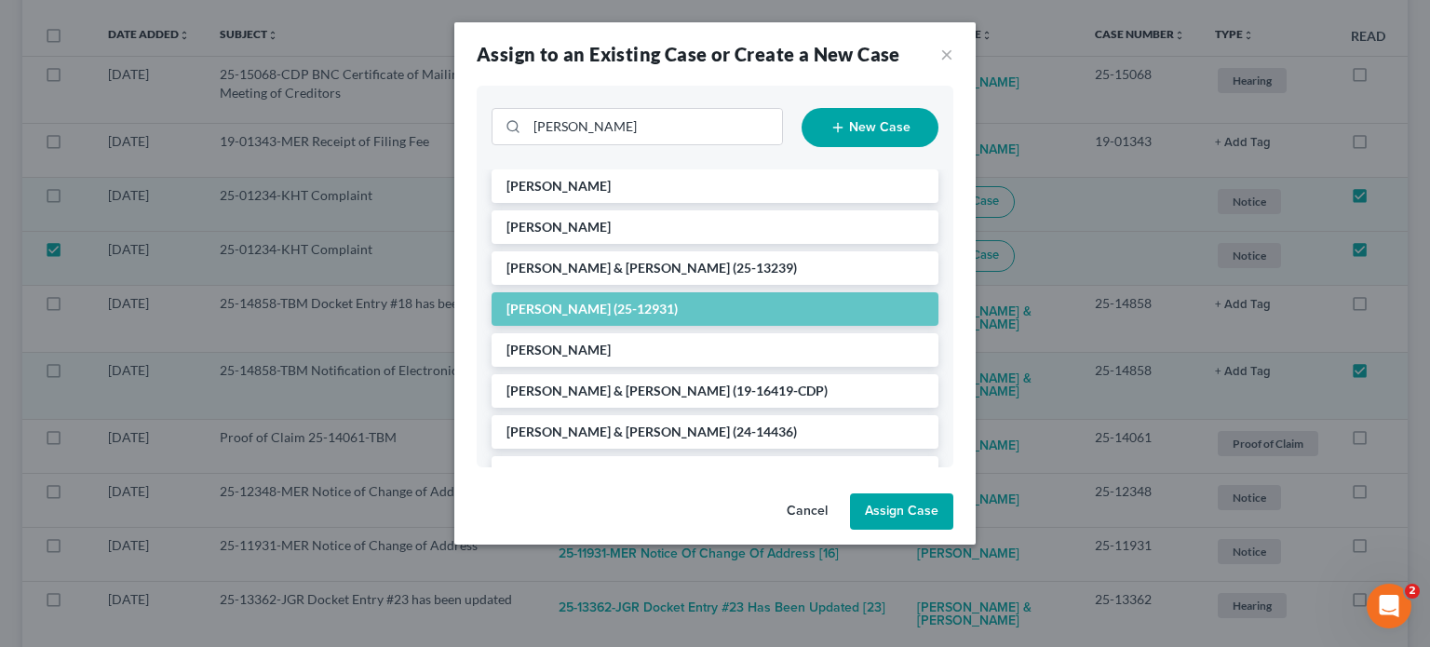
click at [913, 518] on button "Assign Case" at bounding box center [901, 512] width 103 height 37
checkbox input "false"
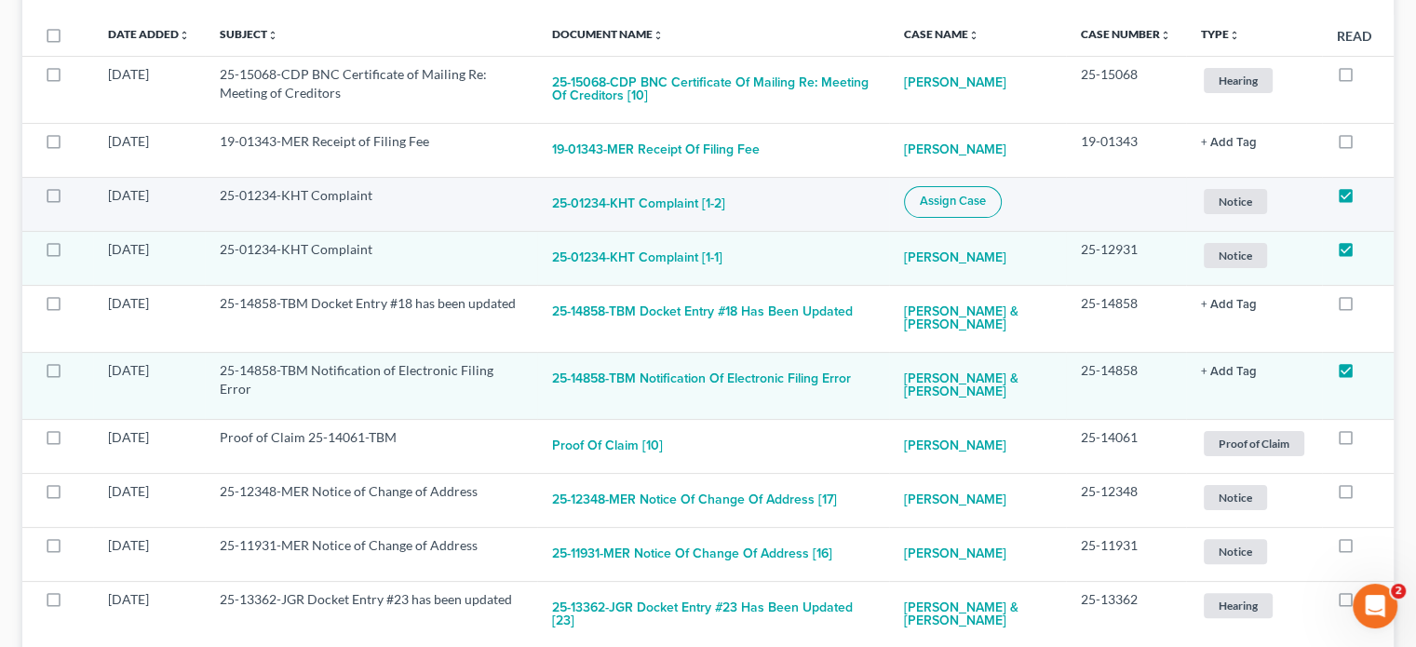
click at [949, 196] on span "Assign Case" at bounding box center [953, 201] width 66 height 15
checkbox input "true"
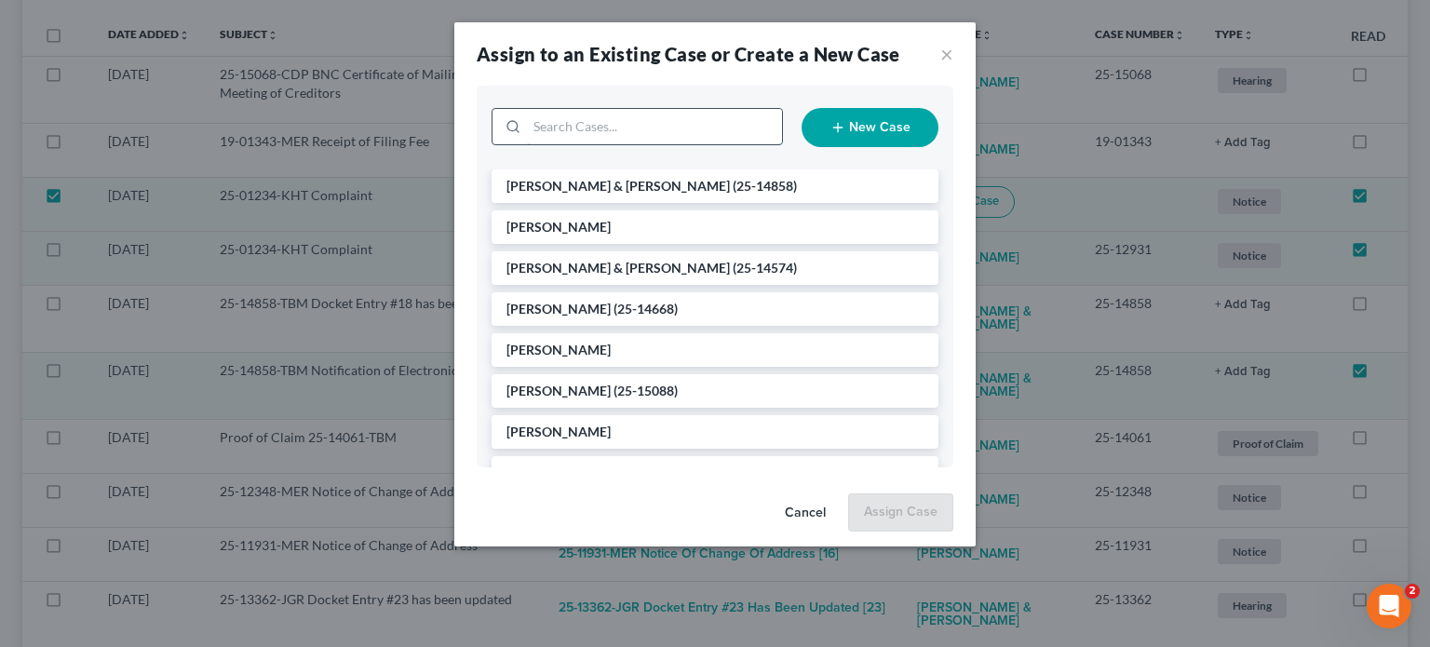
click at [623, 120] on input "search" at bounding box center [654, 126] width 255 height 35
type input "[PERSON_NAME]"
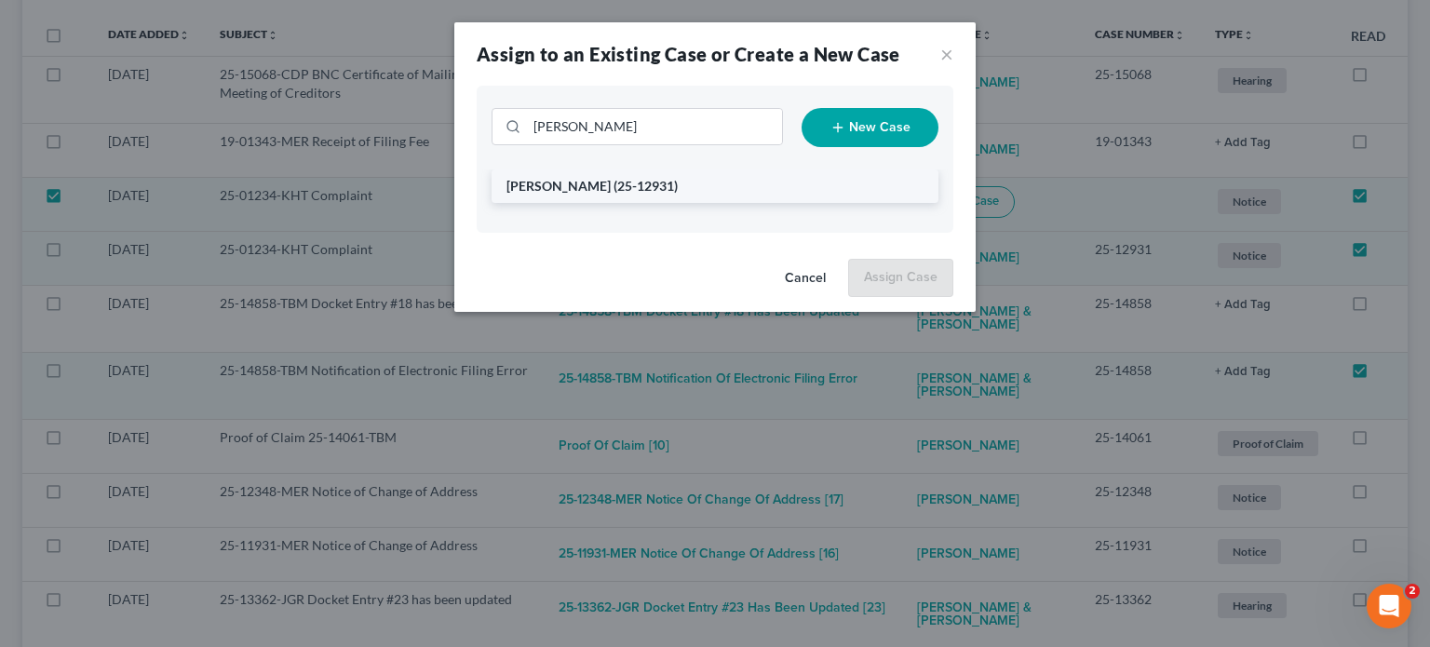
click at [629, 188] on span "(25-12931)" at bounding box center [646, 186] width 64 height 16
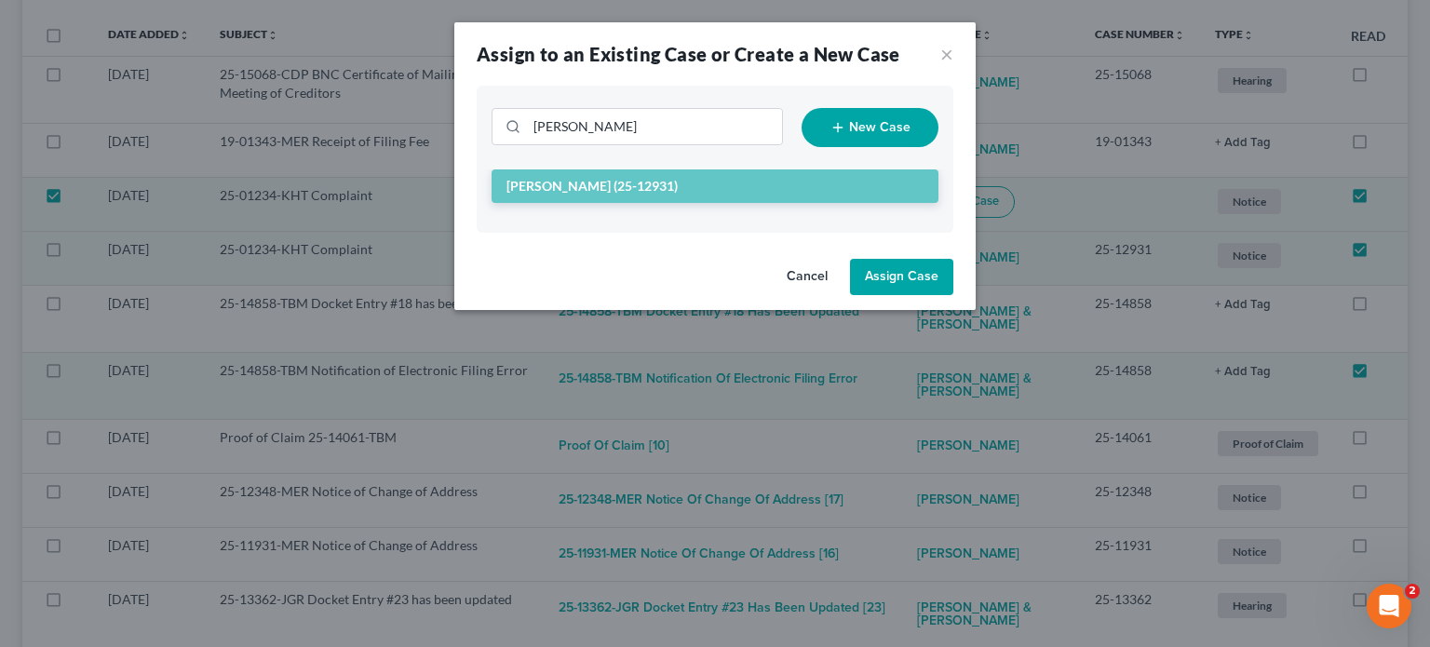
click at [886, 284] on button "Assign Case" at bounding box center [901, 277] width 103 height 37
checkbox input "false"
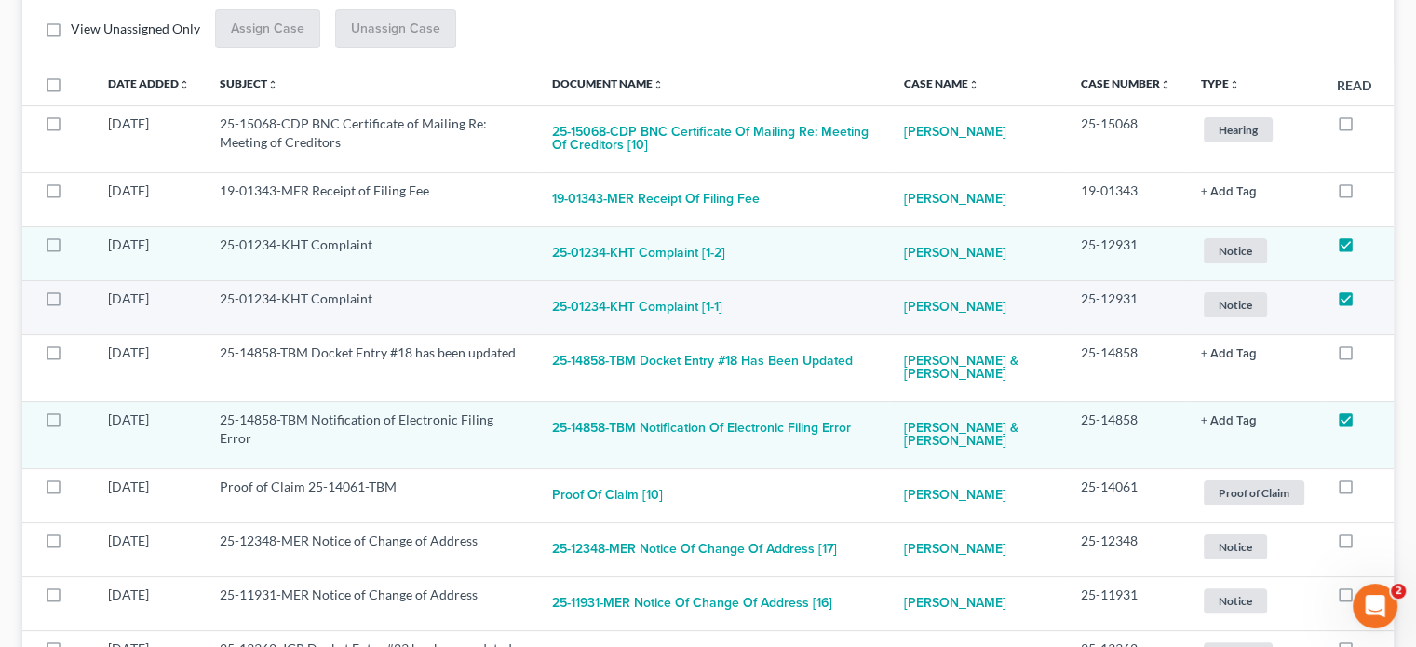
scroll to position [279, 0]
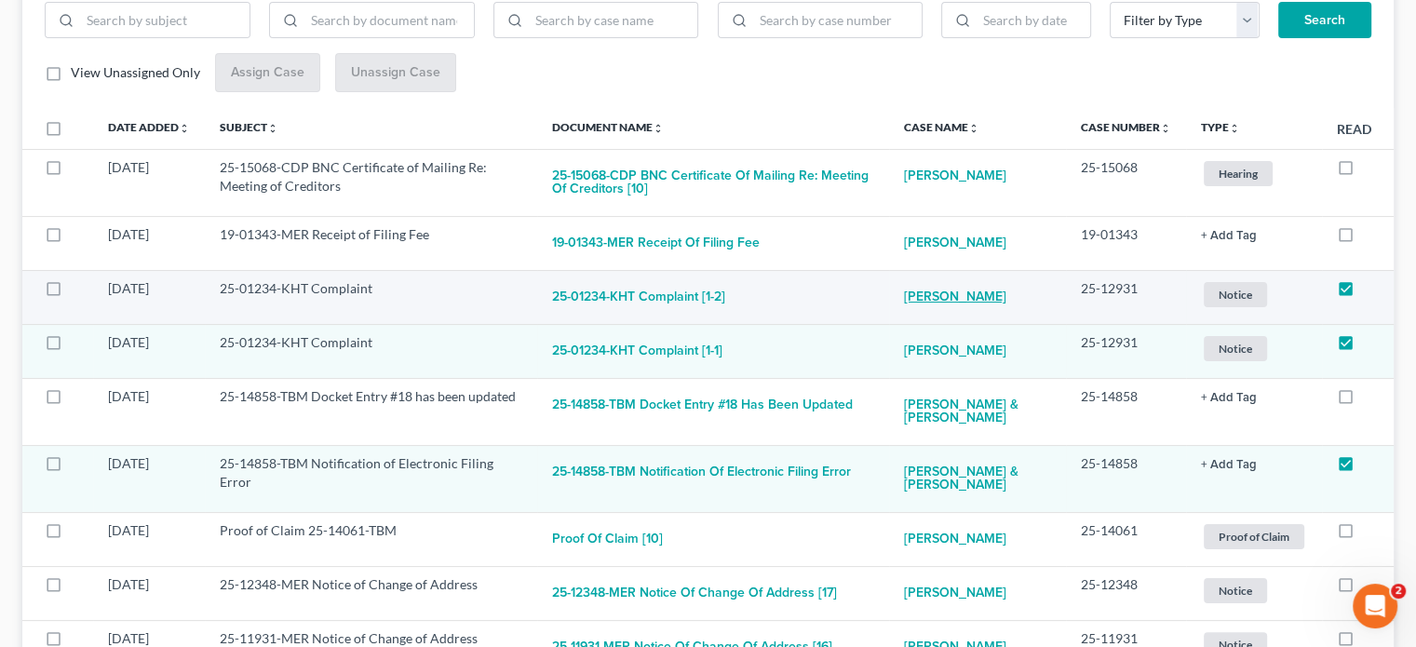
click at [946, 291] on link "[PERSON_NAME]" at bounding box center [955, 297] width 102 height 37
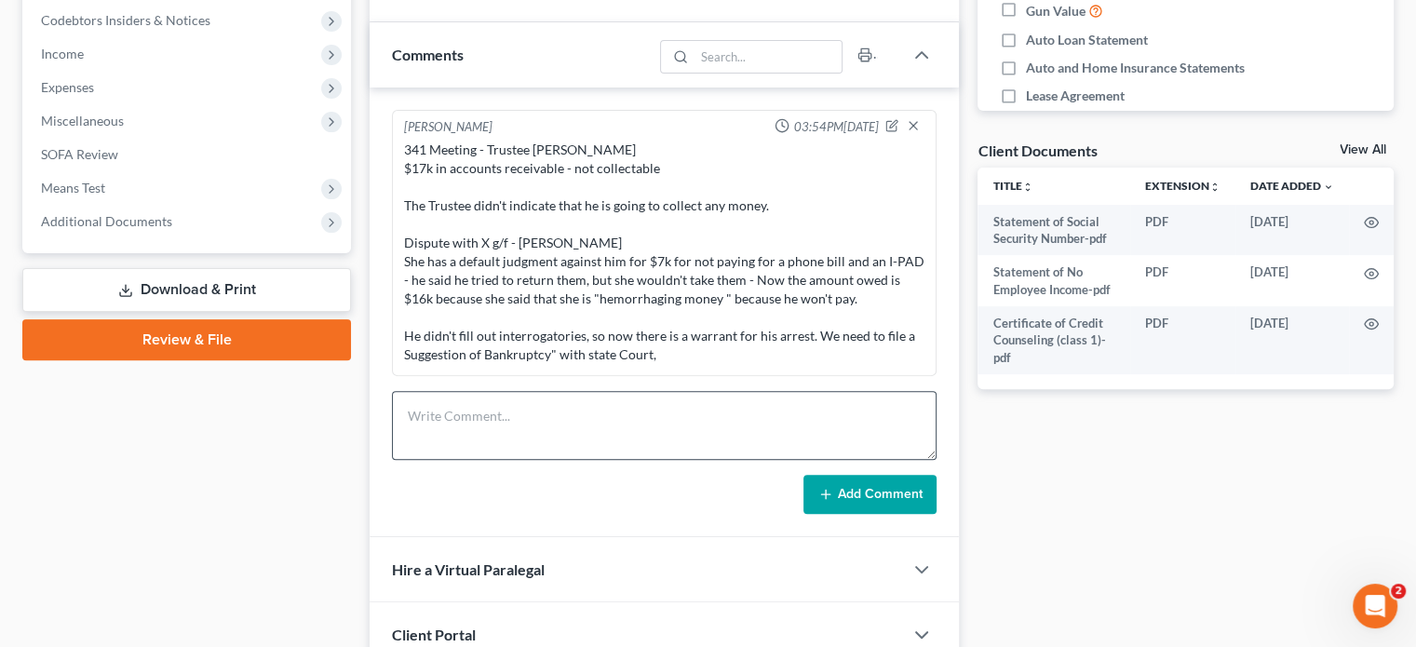
scroll to position [466, 0]
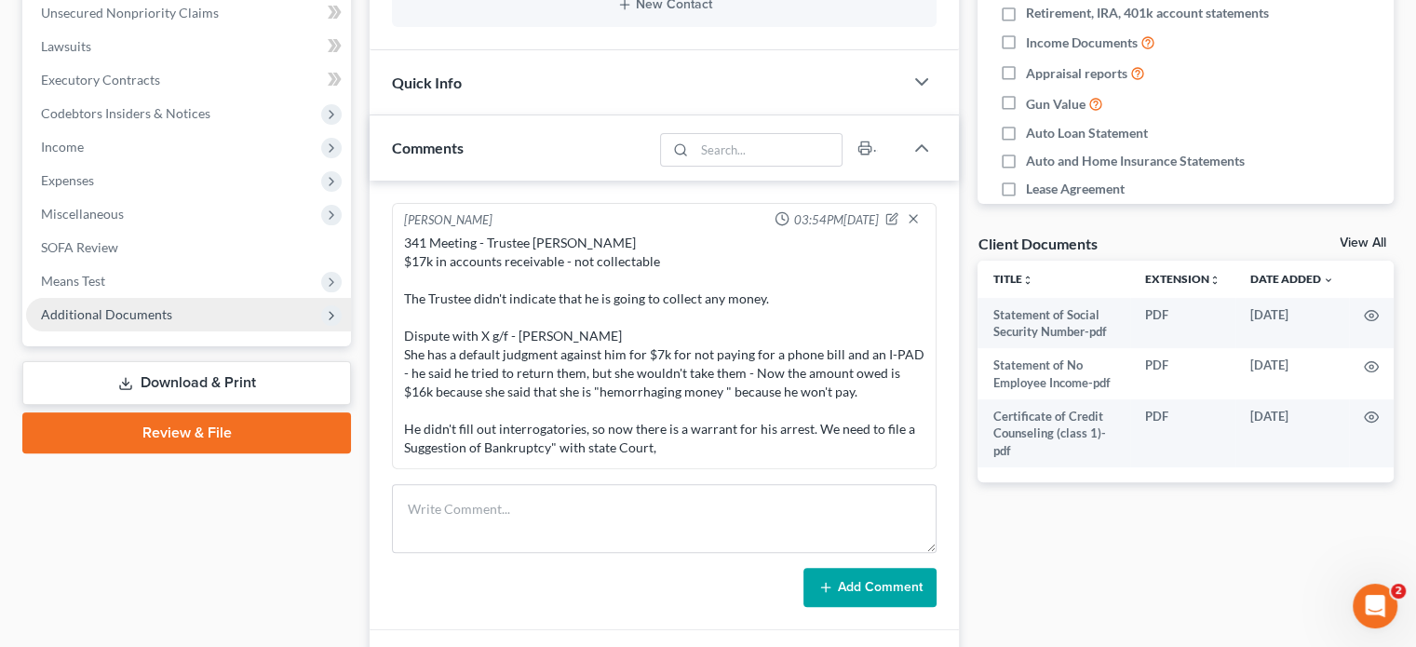
click at [149, 304] on span "Additional Documents" at bounding box center [188, 315] width 325 height 34
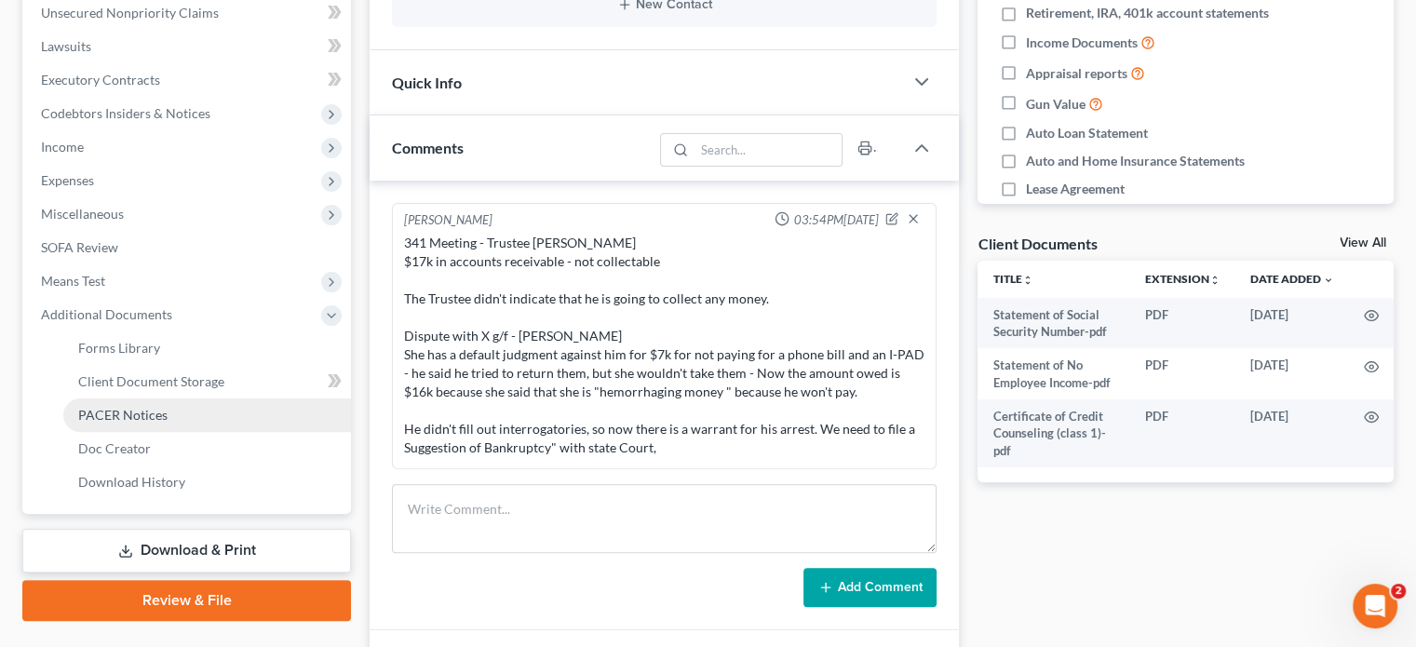
click at [127, 412] on span "PACER Notices" at bounding box center [122, 415] width 89 height 16
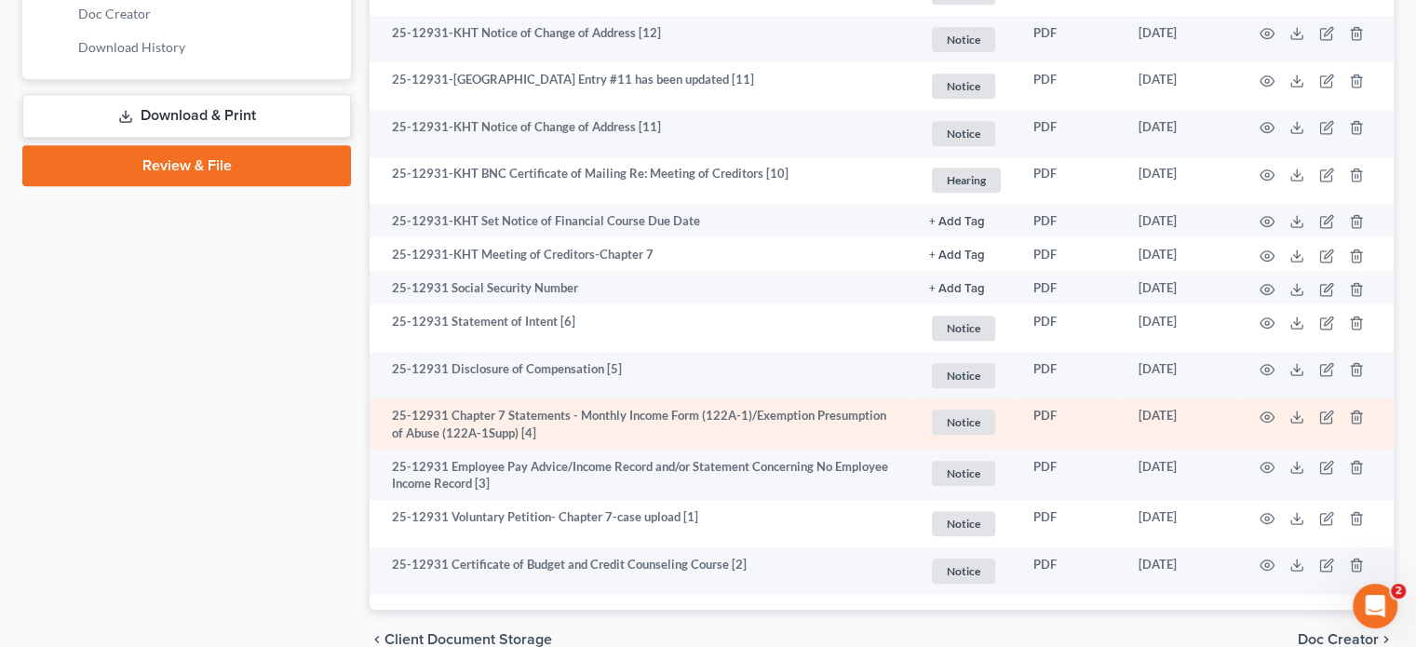
scroll to position [807, 0]
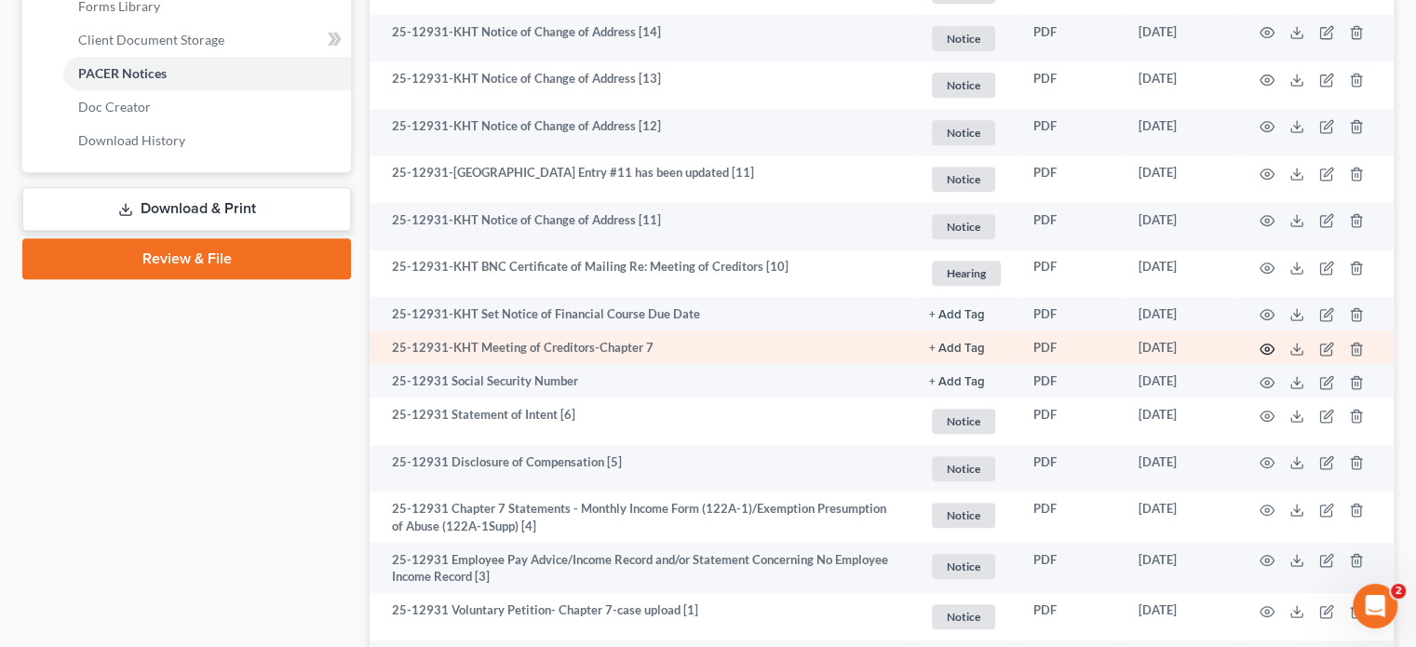
click at [1265, 348] on circle "button" at bounding box center [1267, 349] width 4 height 4
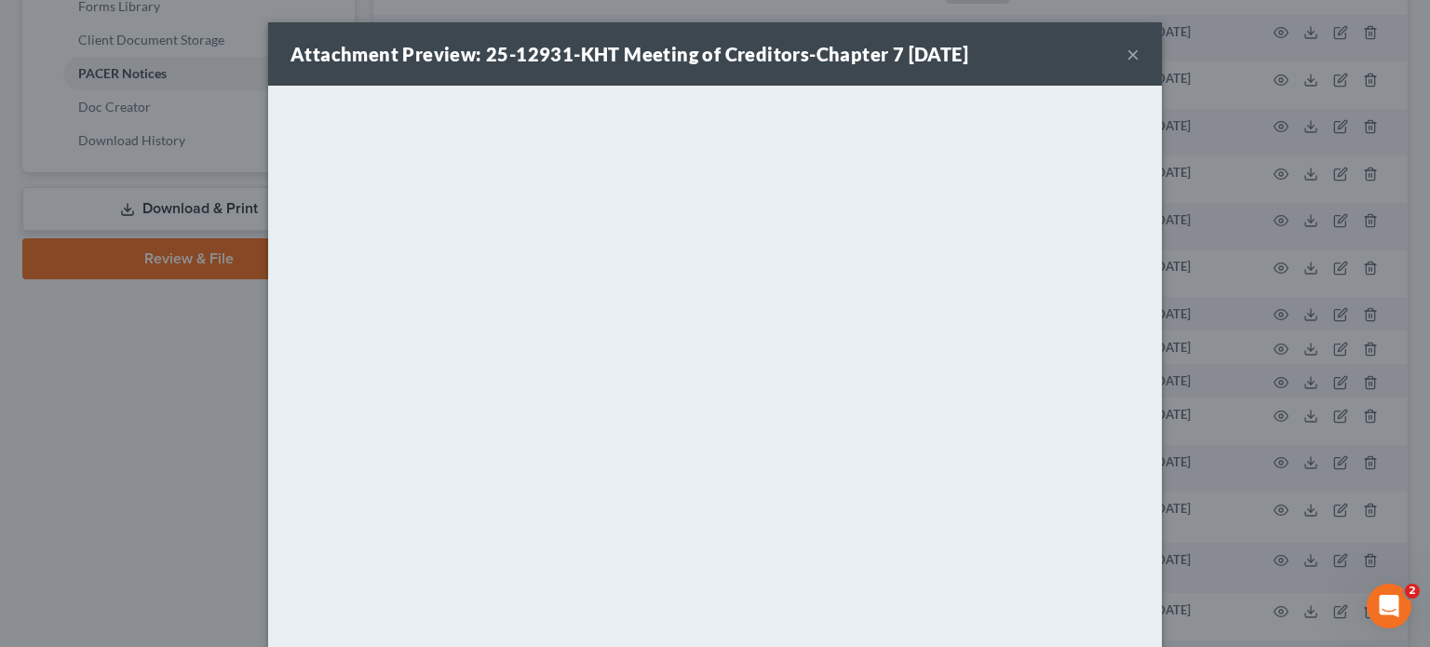
click at [1127, 50] on button "×" at bounding box center [1133, 54] width 13 height 22
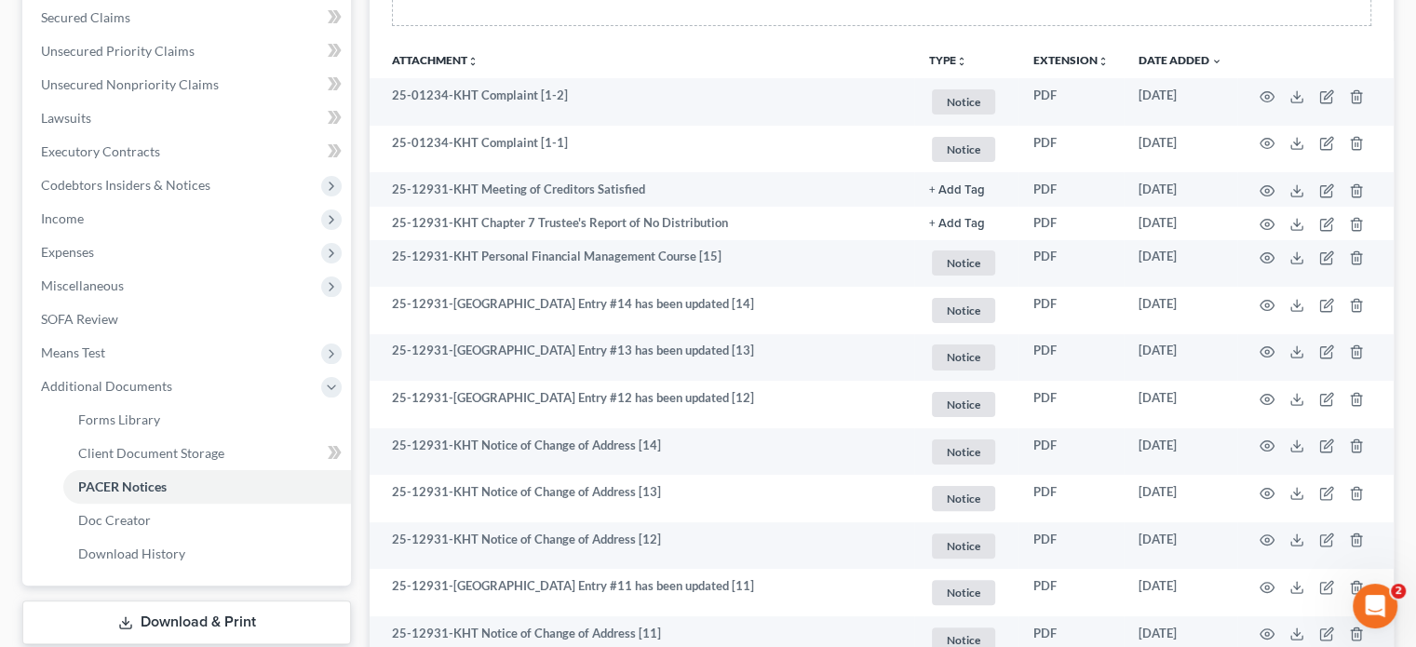
scroll to position [249, 0]
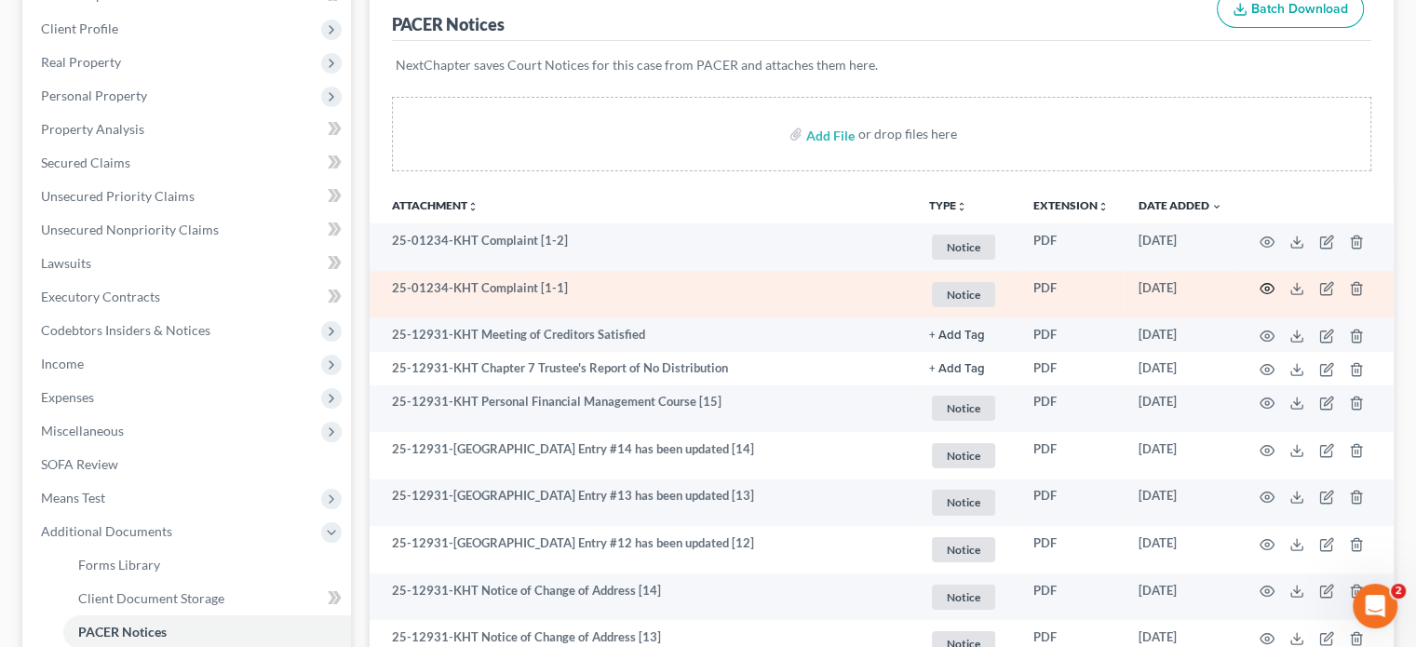
click at [1266, 289] on icon "button" at bounding box center [1267, 288] width 15 height 15
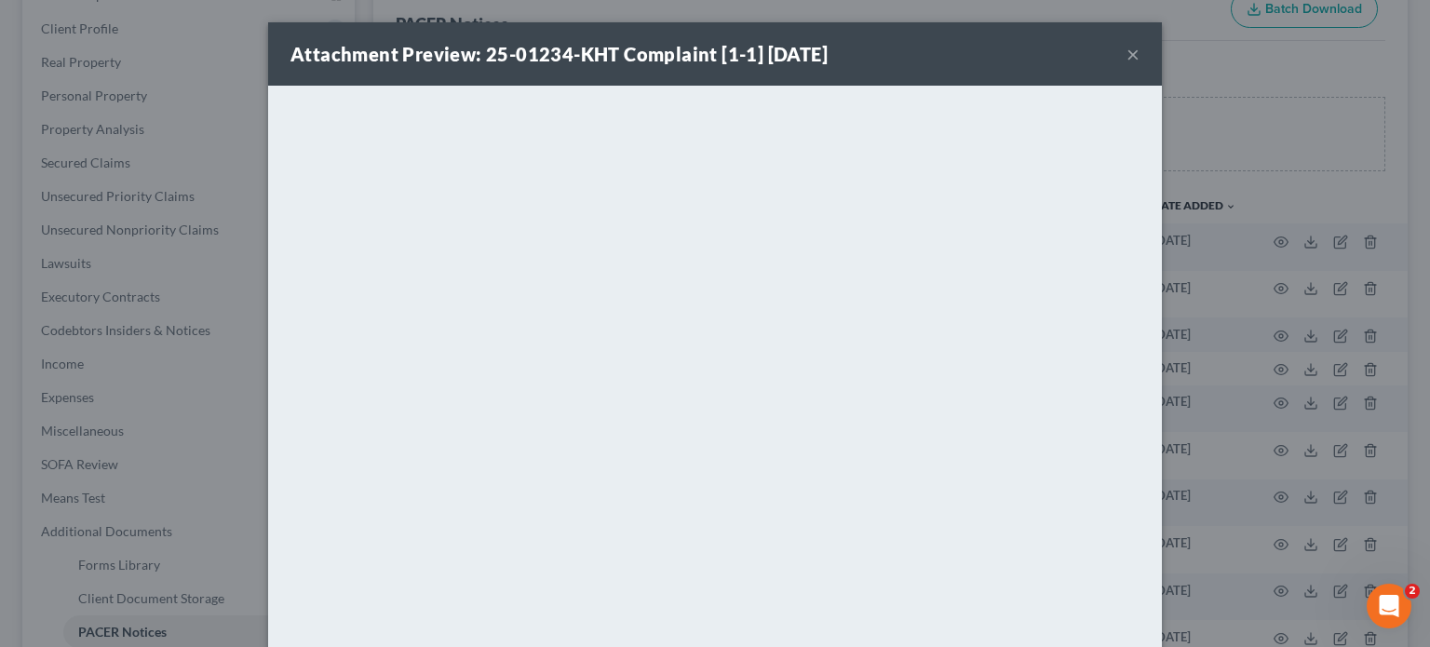
drag, startPoint x: 1001, startPoint y: 232, endPoint x: 1123, endPoint y: 59, distance: 211.8
click at [1127, 58] on button "×" at bounding box center [1133, 54] width 13 height 22
